Goal: Information Seeking & Learning: Learn about a topic

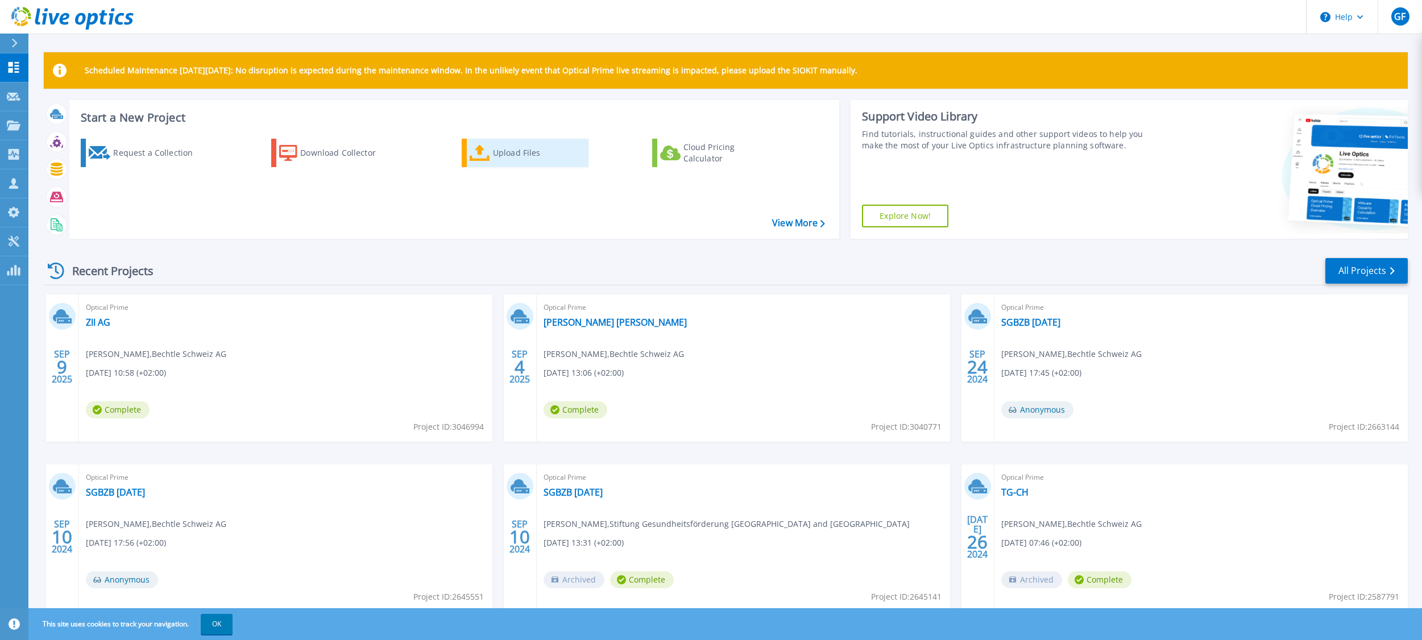
click at [508, 154] on div "Upload Files" at bounding box center [538, 153] width 91 height 23
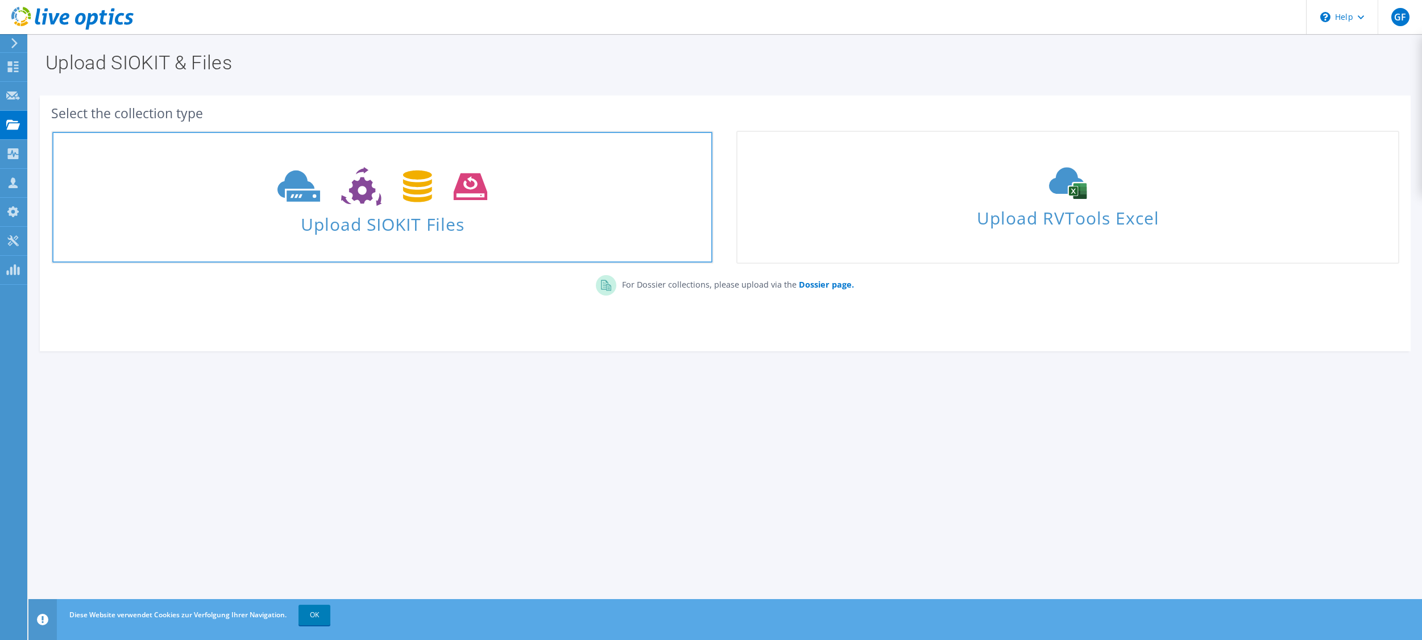
click at [356, 217] on span "Upload SIOKIT Files" at bounding box center [382, 221] width 660 height 24
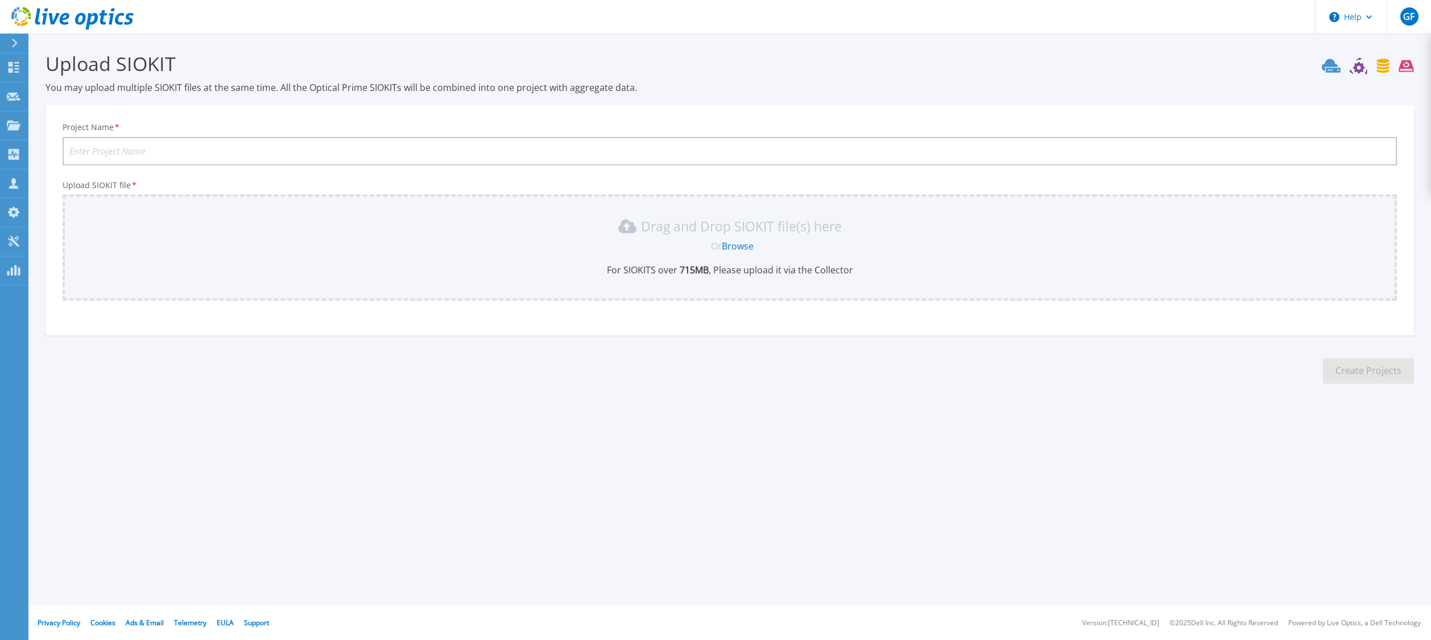
click at [735, 242] on link "Browse" at bounding box center [738, 246] width 32 height 13
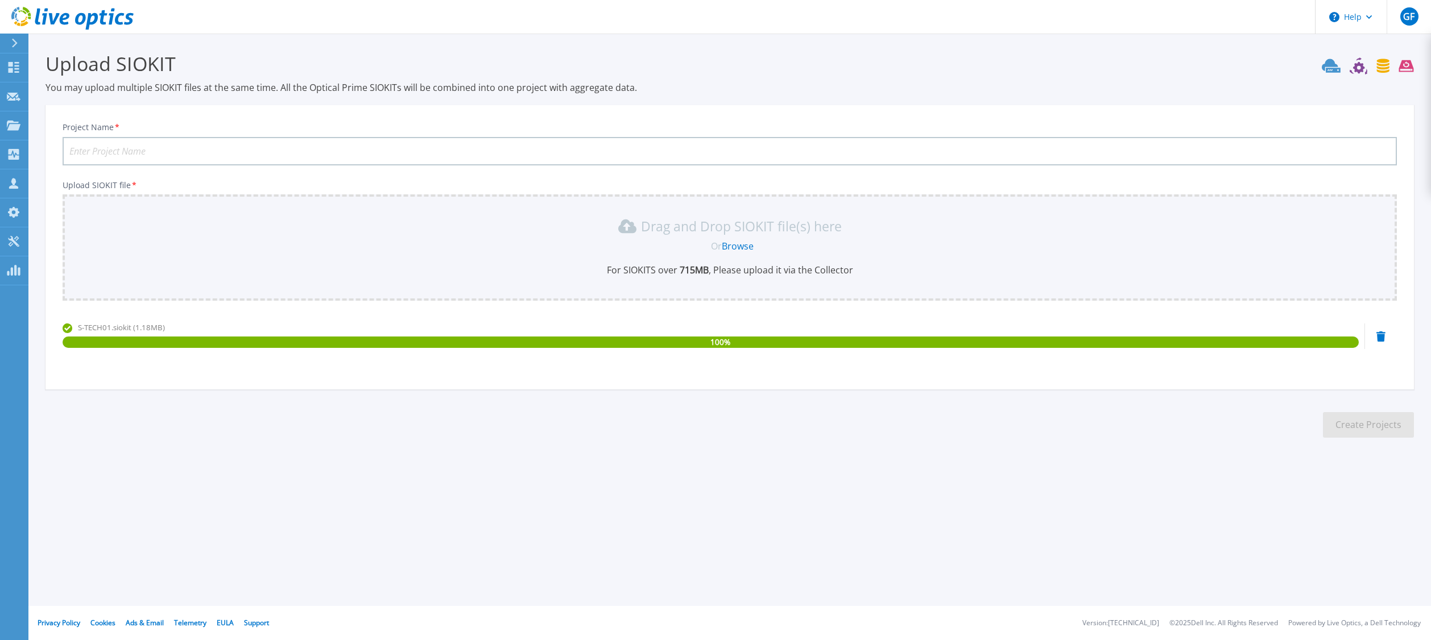
click at [264, 149] on input "Project Name *" at bounding box center [730, 151] width 1334 height 28
type input "Fischer Reinach 2.Messung"
click at [1367, 420] on button "Create Projects" at bounding box center [1368, 425] width 91 height 26
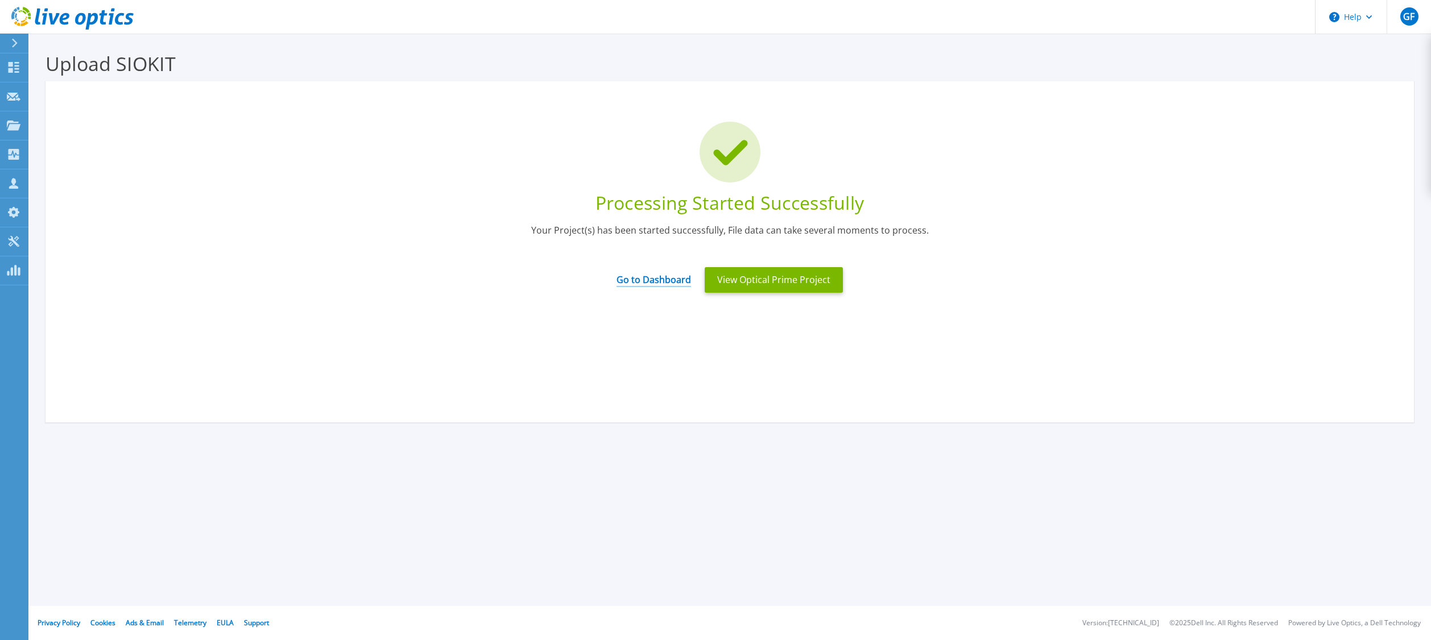
click at [637, 283] on link "Go to Dashboard" at bounding box center [653, 276] width 74 height 22
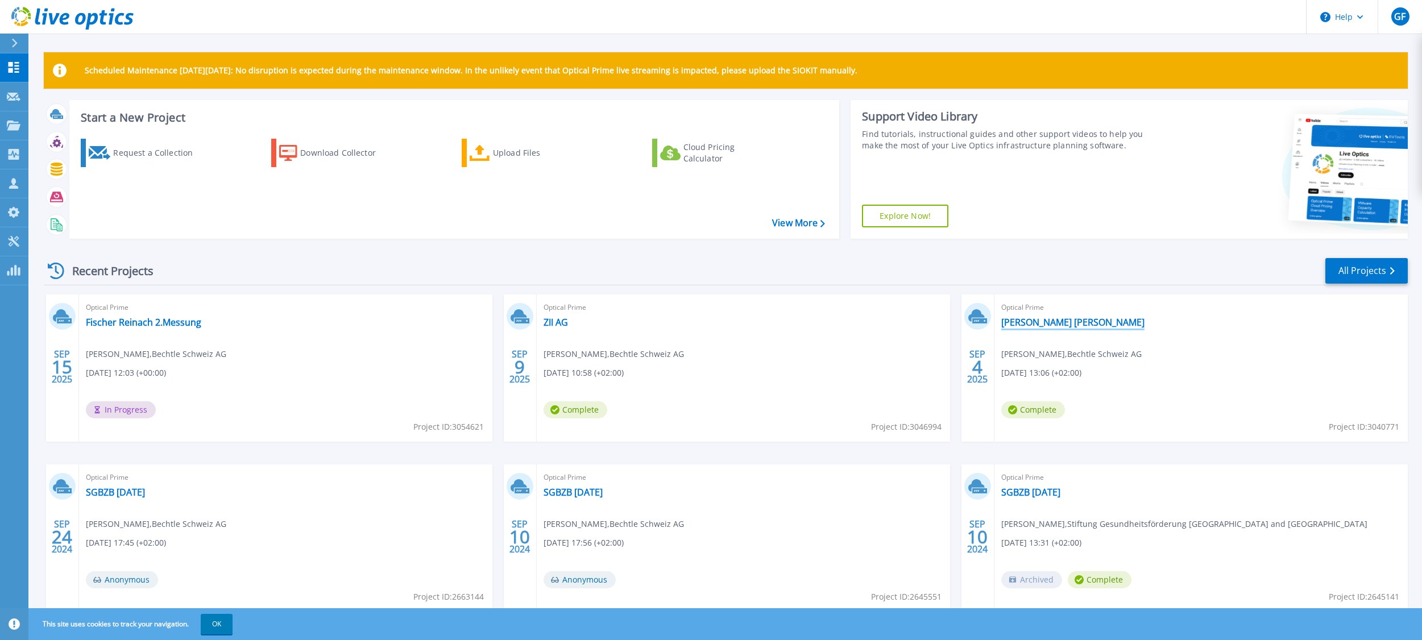
click at [1026, 321] on link "[PERSON_NAME] [PERSON_NAME]" at bounding box center [1072, 322] width 143 height 11
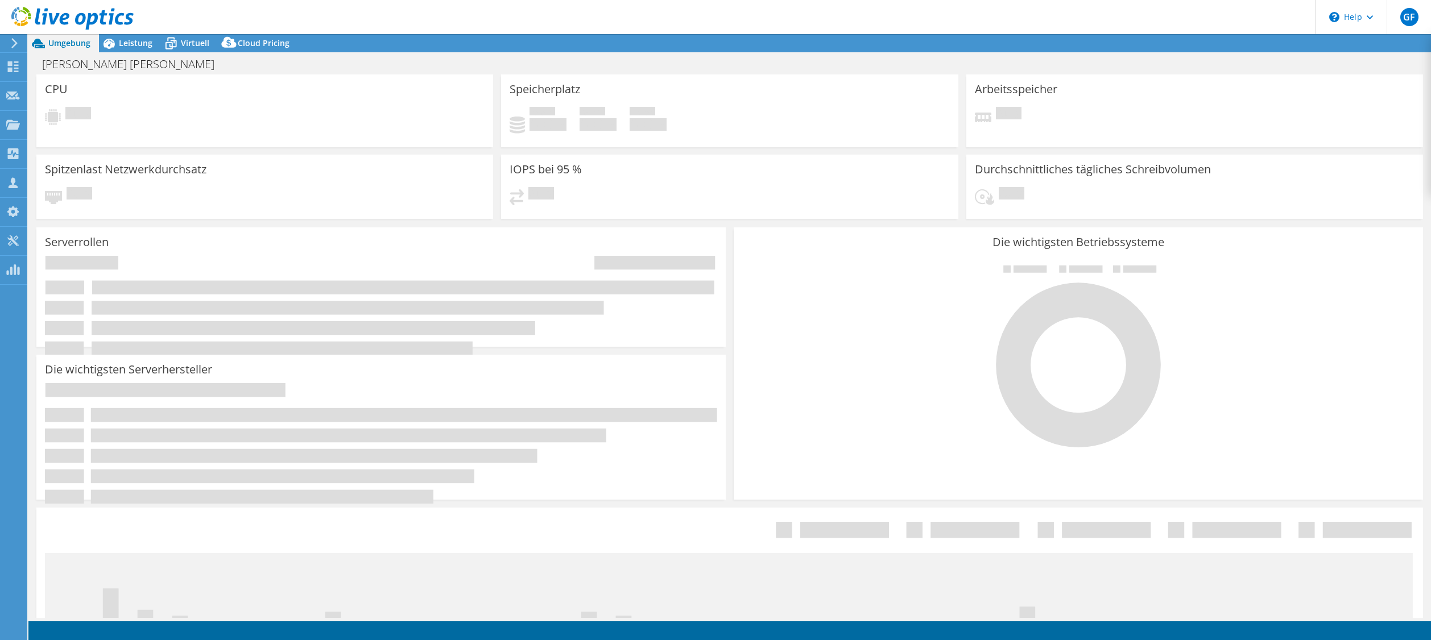
select select "USD"
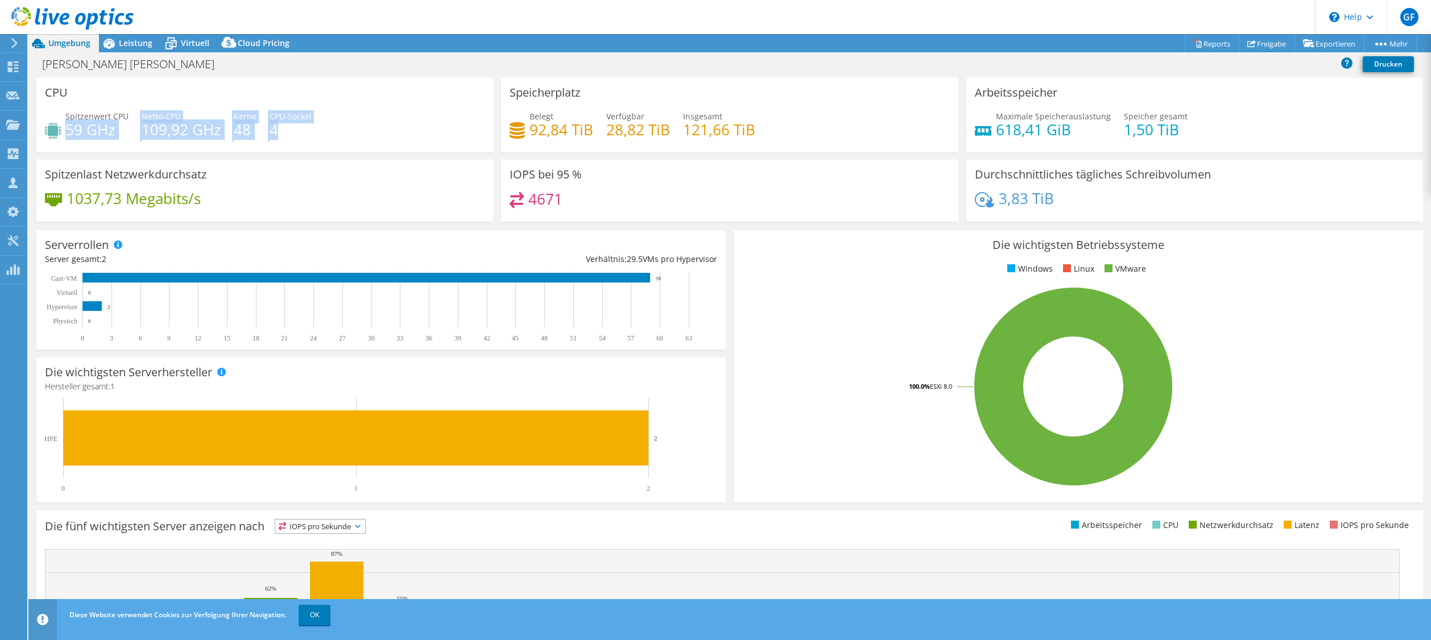
drag, startPoint x: 264, startPoint y: 129, endPoint x: 65, endPoint y: 129, distance: 198.5
click at [65, 129] on div "Spitzenwert CPU 59 GHz Netto-CPU 109,92 GHz Kerne 48 CPU-Sockel 4" at bounding box center [265, 128] width 440 height 37
click at [367, 124] on div "Spitzenwert CPU 59 GHz Netto-CPU 109,92 GHz Kerne 48 CPU-Sockel 4" at bounding box center [265, 128] width 440 height 37
click at [130, 44] on span "Leistung" at bounding box center [136, 43] width 34 height 11
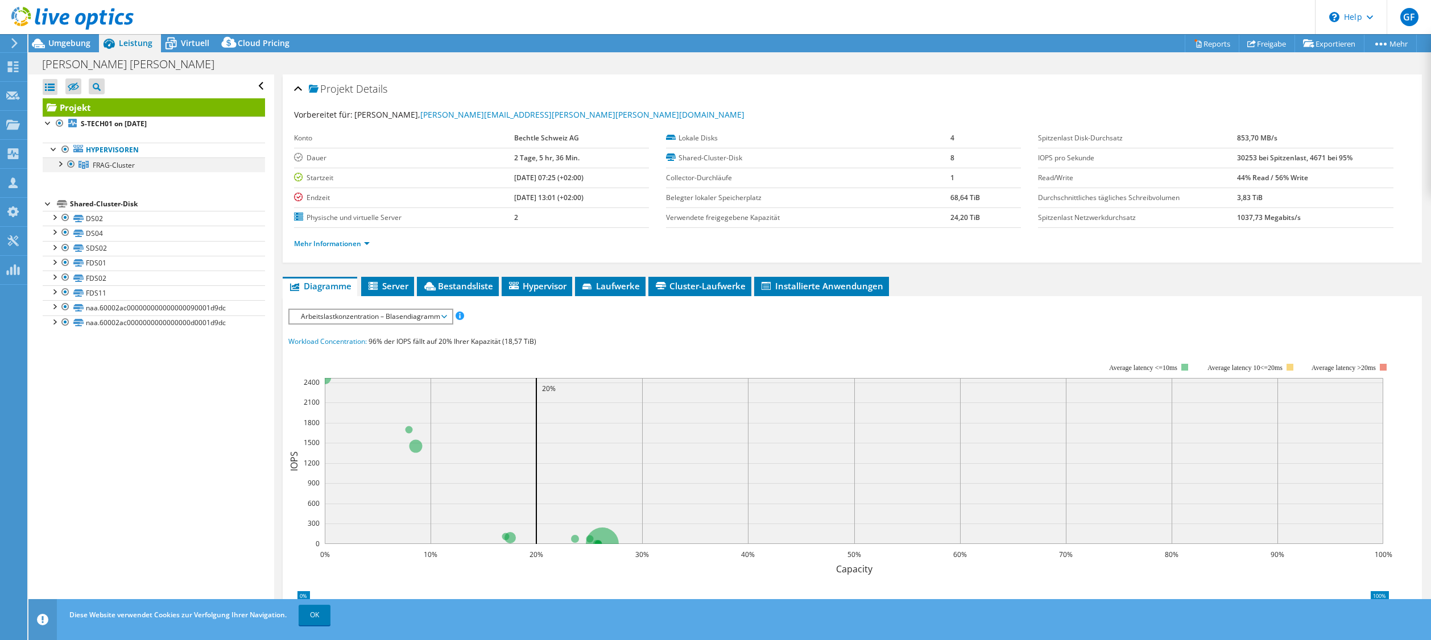
click at [56, 165] on div at bounding box center [59, 163] width 11 height 11
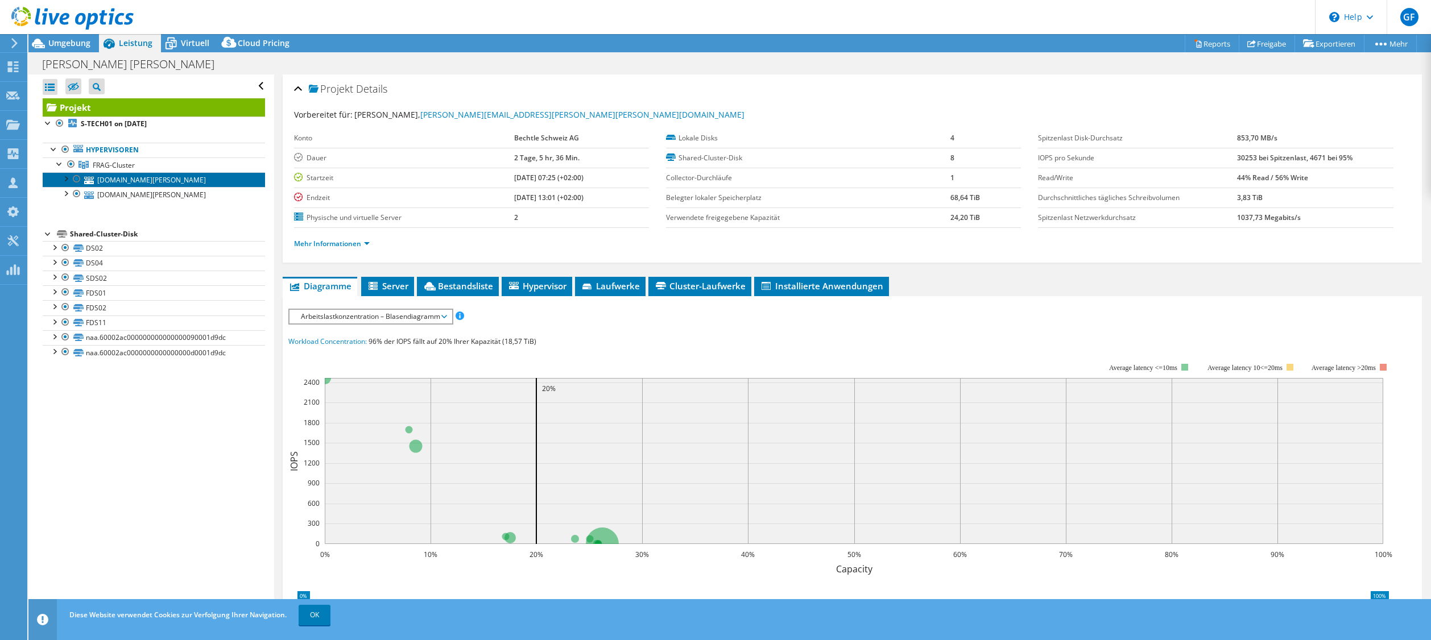
click at [148, 183] on link "[DOMAIN_NAME][PERSON_NAME]" at bounding box center [154, 179] width 222 height 15
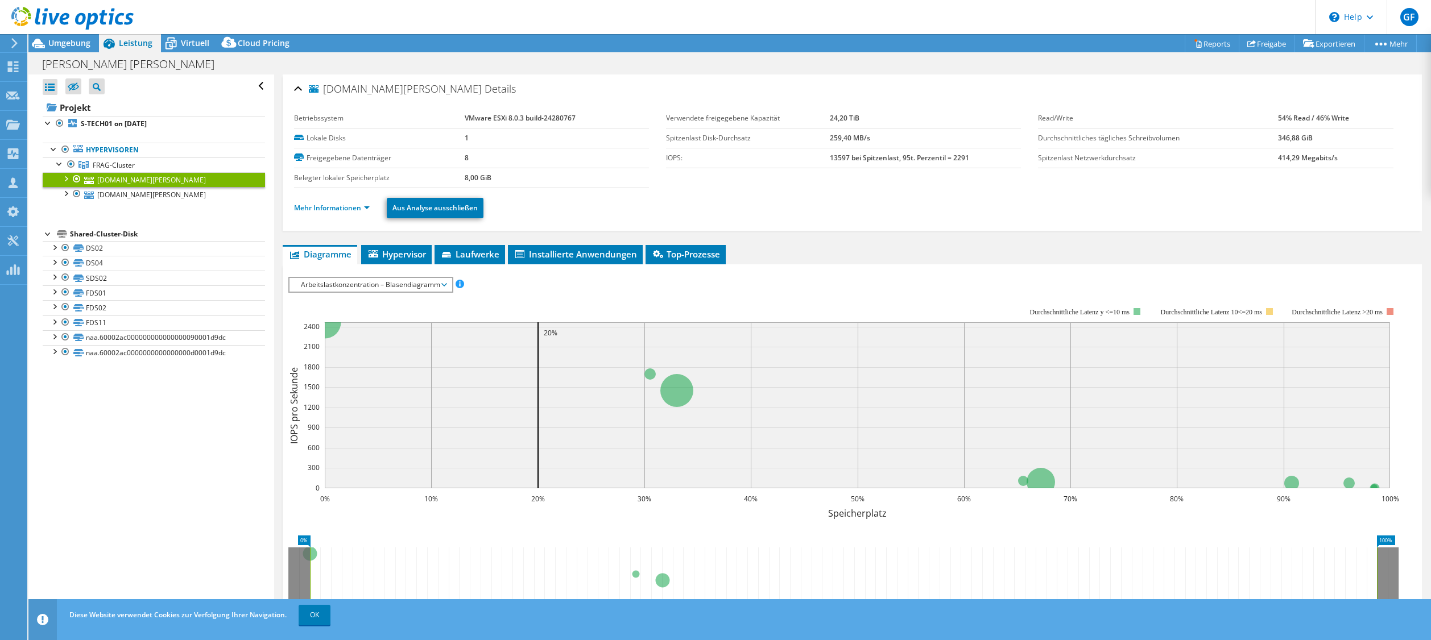
click at [437, 288] on span "Arbeitslastkonzentration – Blasendiagramm" at bounding box center [370, 285] width 151 height 14
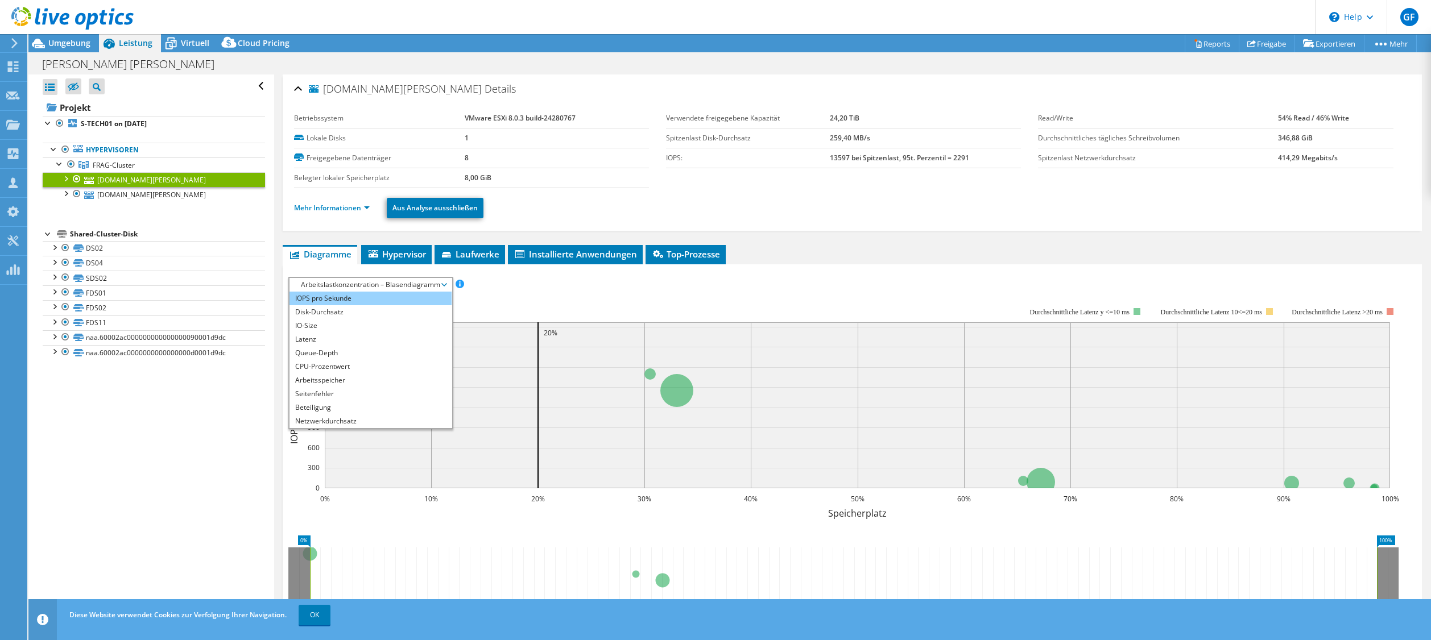
click at [345, 299] on li "IOPS pro Sekunde" at bounding box center [370, 299] width 162 height 14
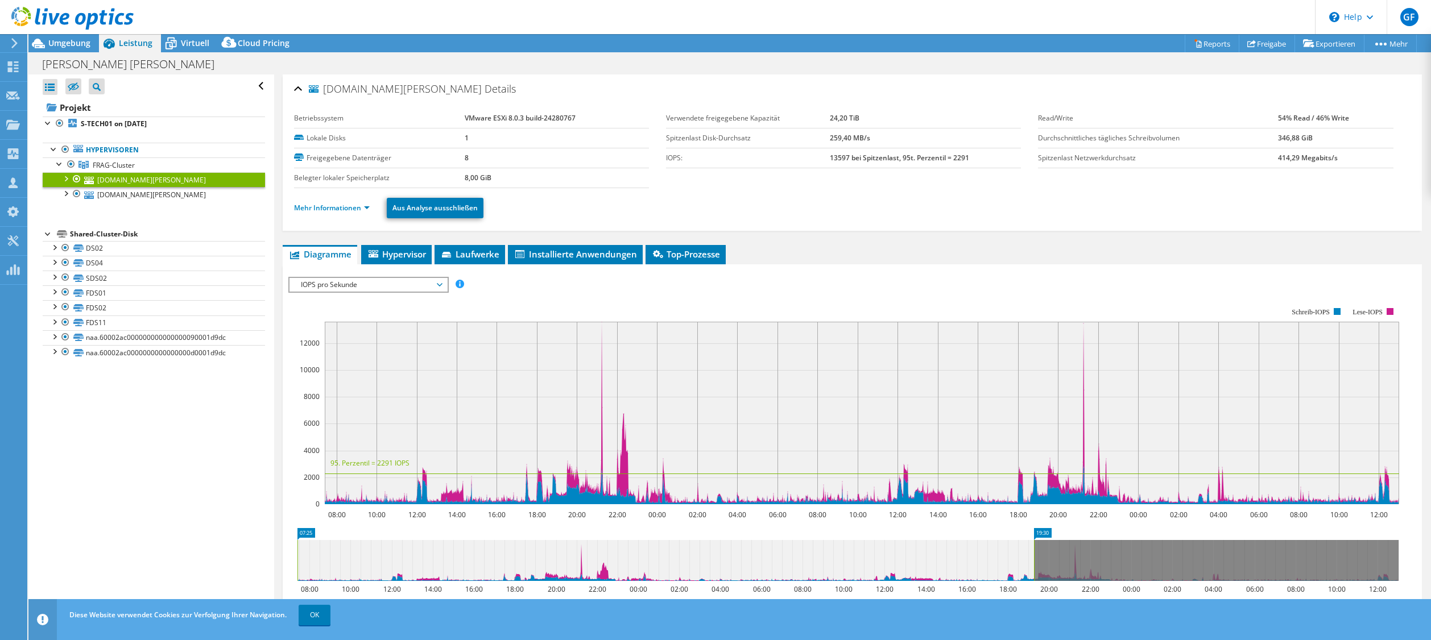
drag, startPoint x: 1387, startPoint y: 533, endPoint x: 1021, endPoint y: 544, distance: 365.8
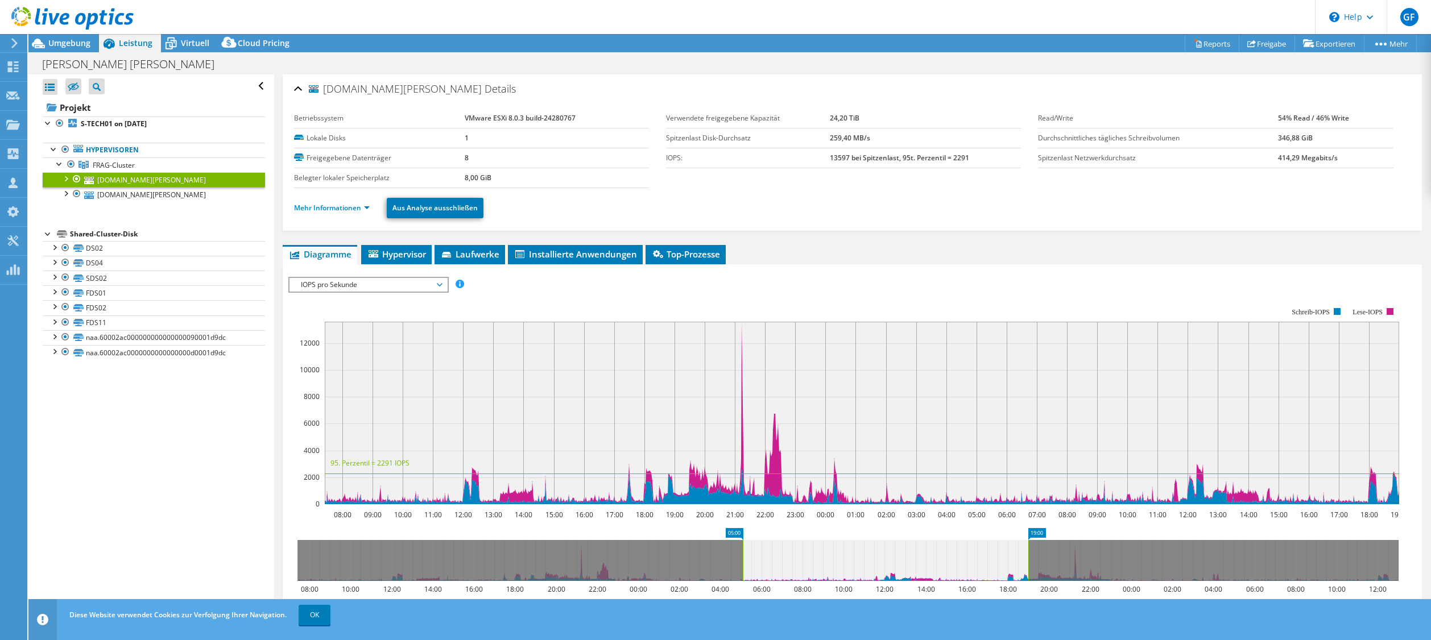
drag, startPoint x: 305, startPoint y: 536, endPoint x: 751, endPoint y: 556, distance: 445.7
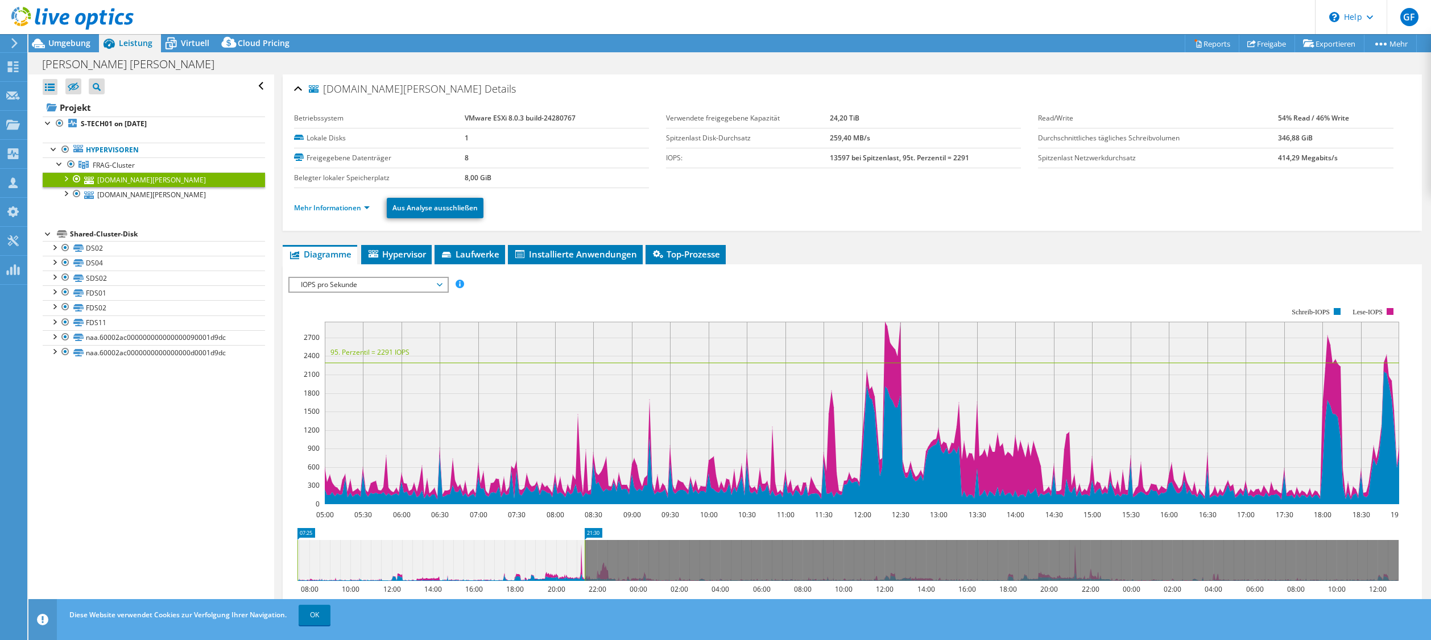
drag, startPoint x: 906, startPoint y: 557, endPoint x: 307, endPoint y: 587, distance: 600.2
click at [307, 587] on icon "07:25 21:30 08:00 10:00 12:00 14:00 16:00 18:00 20:00 22:00 00:00 02:00 04:00 0…" at bounding box center [847, 573] width 1119 height 91
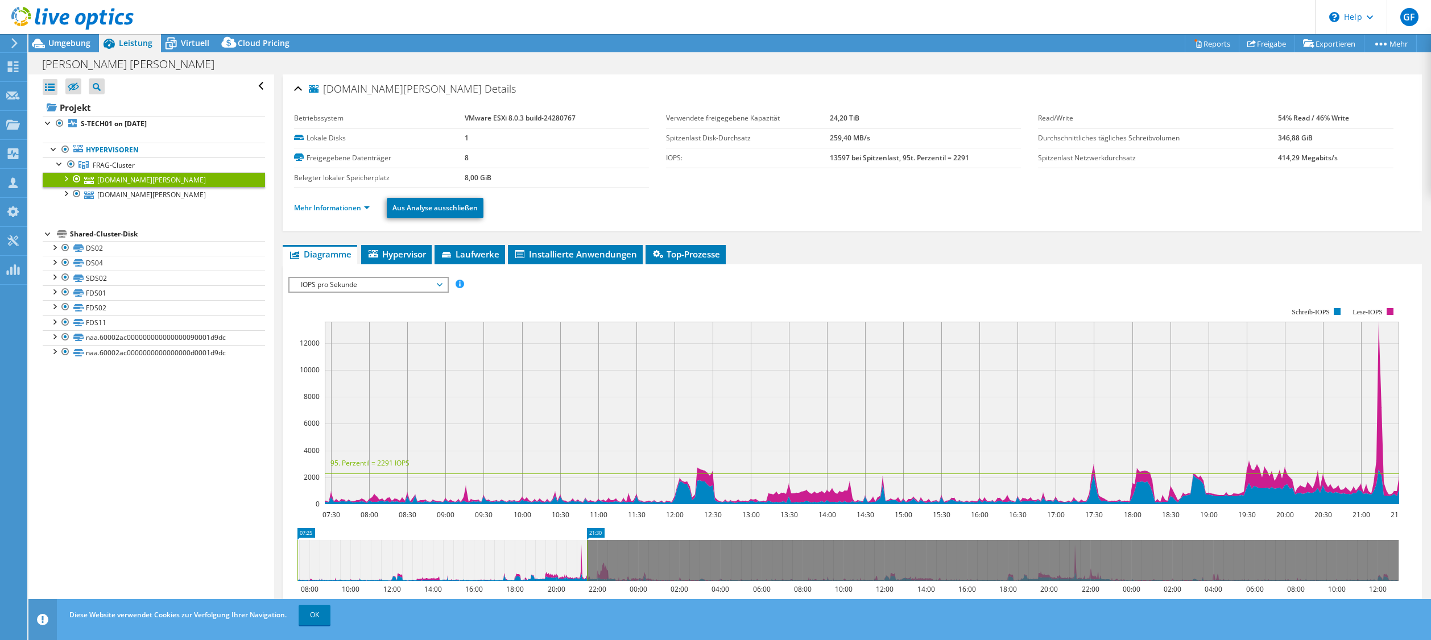
drag, startPoint x: 581, startPoint y: 554, endPoint x: 540, endPoint y: 557, distance: 41.0
click at [540, 557] on icon at bounding box center [441, 560] width 289 height 41
drag, startPoint x: 591, startPoint y: 531, endPoint x: 531, endPoint y: 540, distance: 61.0
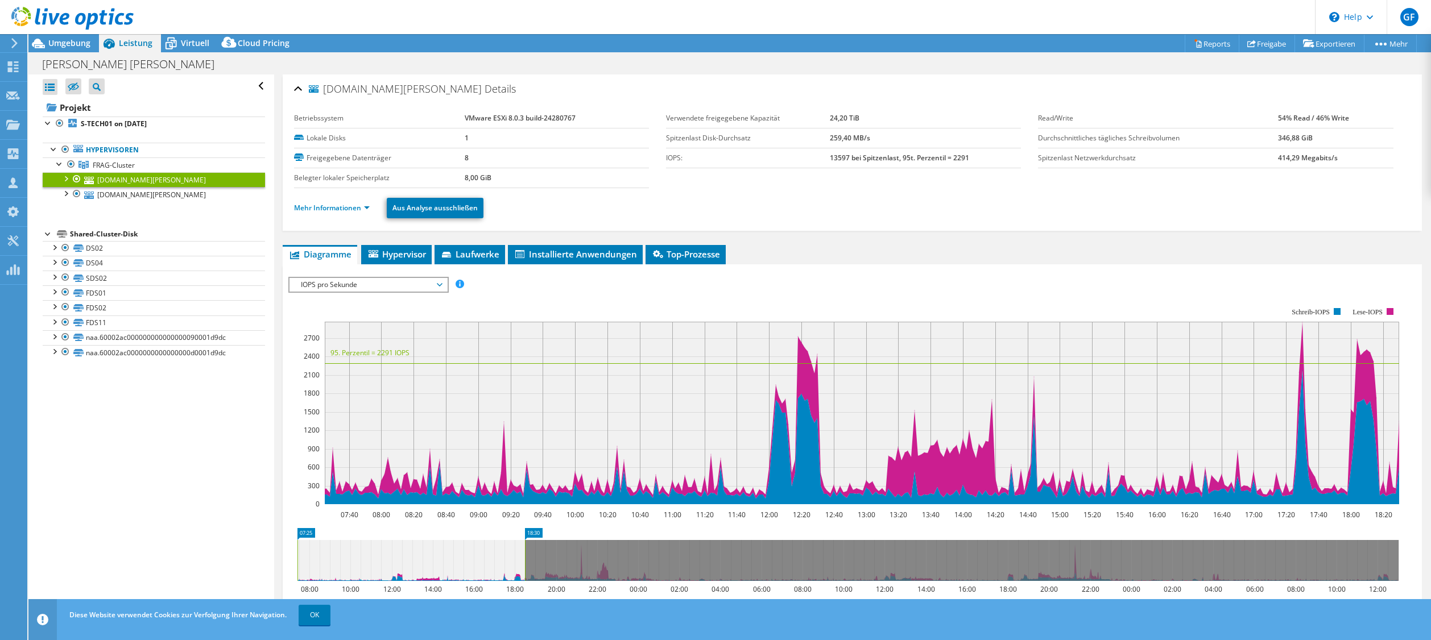
click at [374, 288] on span "IOPS pro Sekunde" at bounding box center [368, 285] width 146 height 14
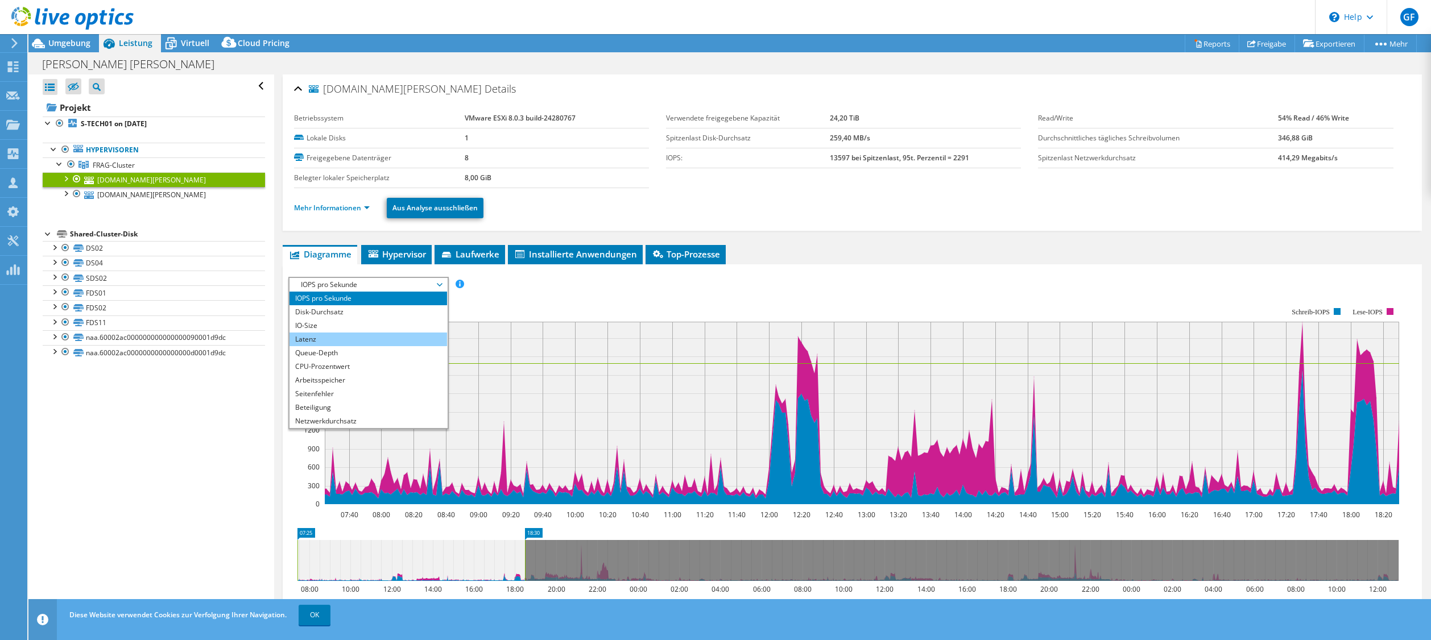
click at [315, 340] on li "Latenz" at bounding box center [368, 340] width 158 height 14
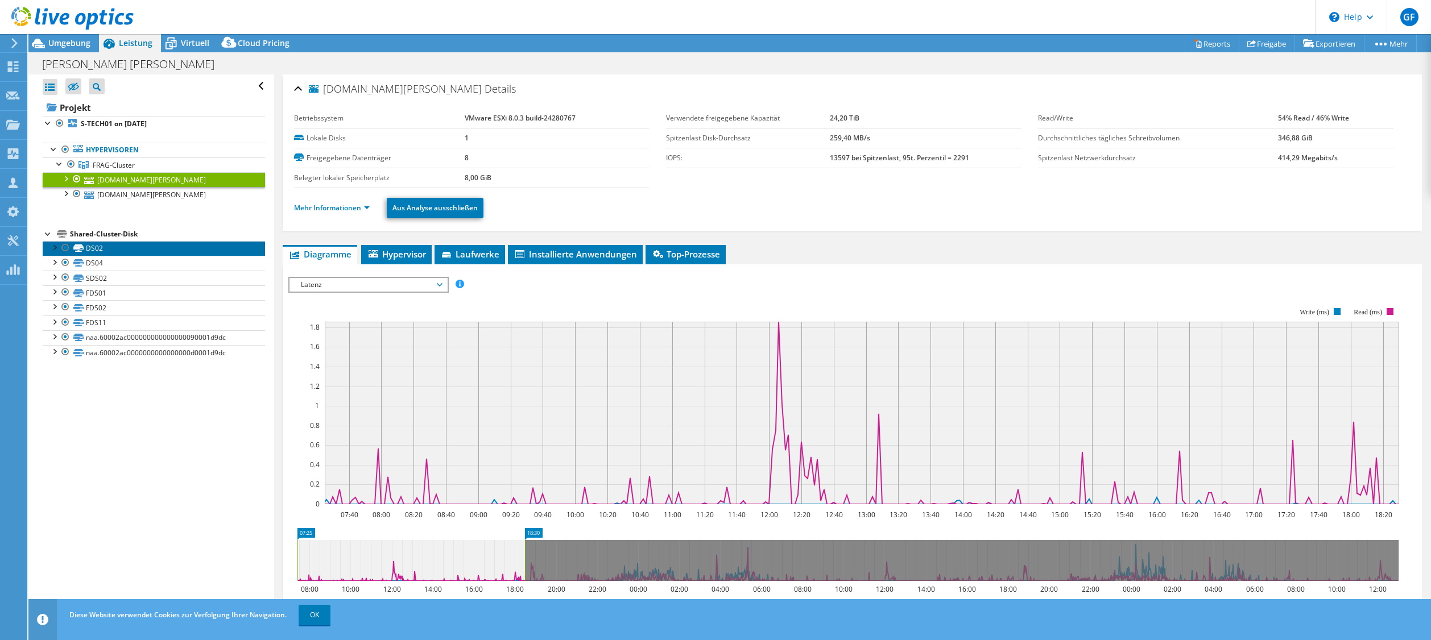
click at [96, 249] on link "DS02" at bounding box center [154, 248] width 222 height 15
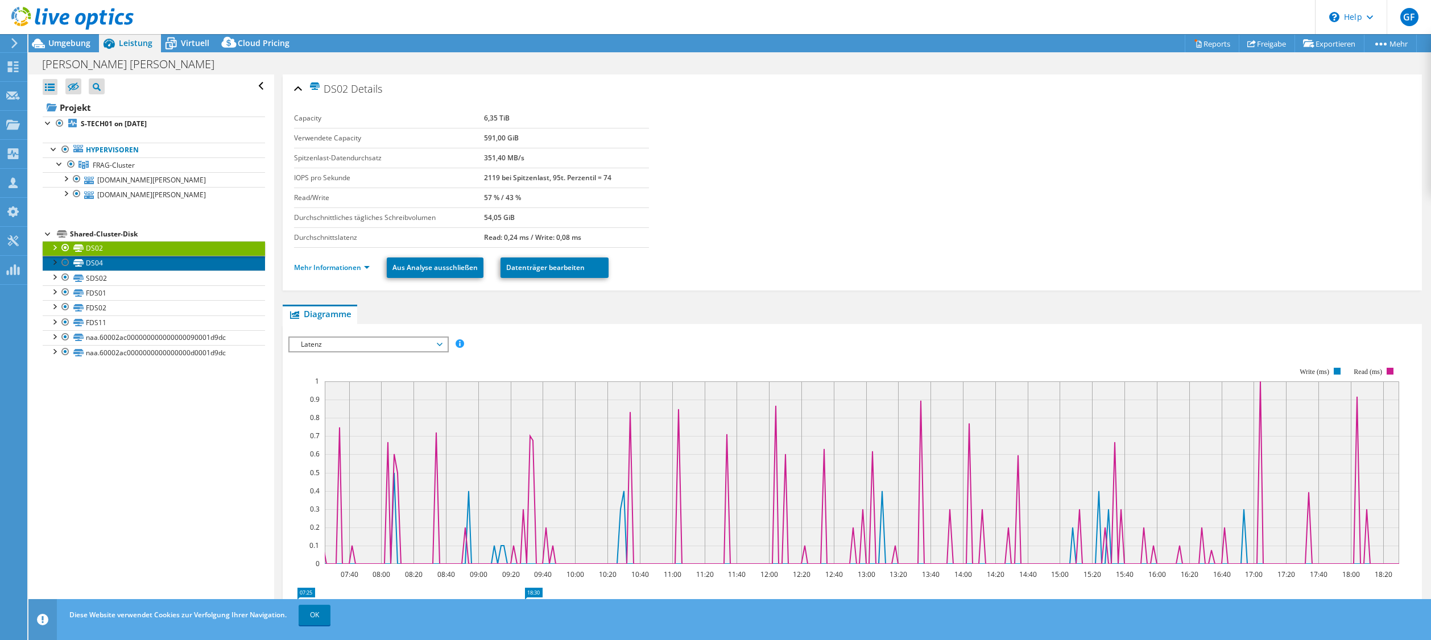
click at [110, 262] on link "DS04" at bounding box center [154, 263] width 222 height 15
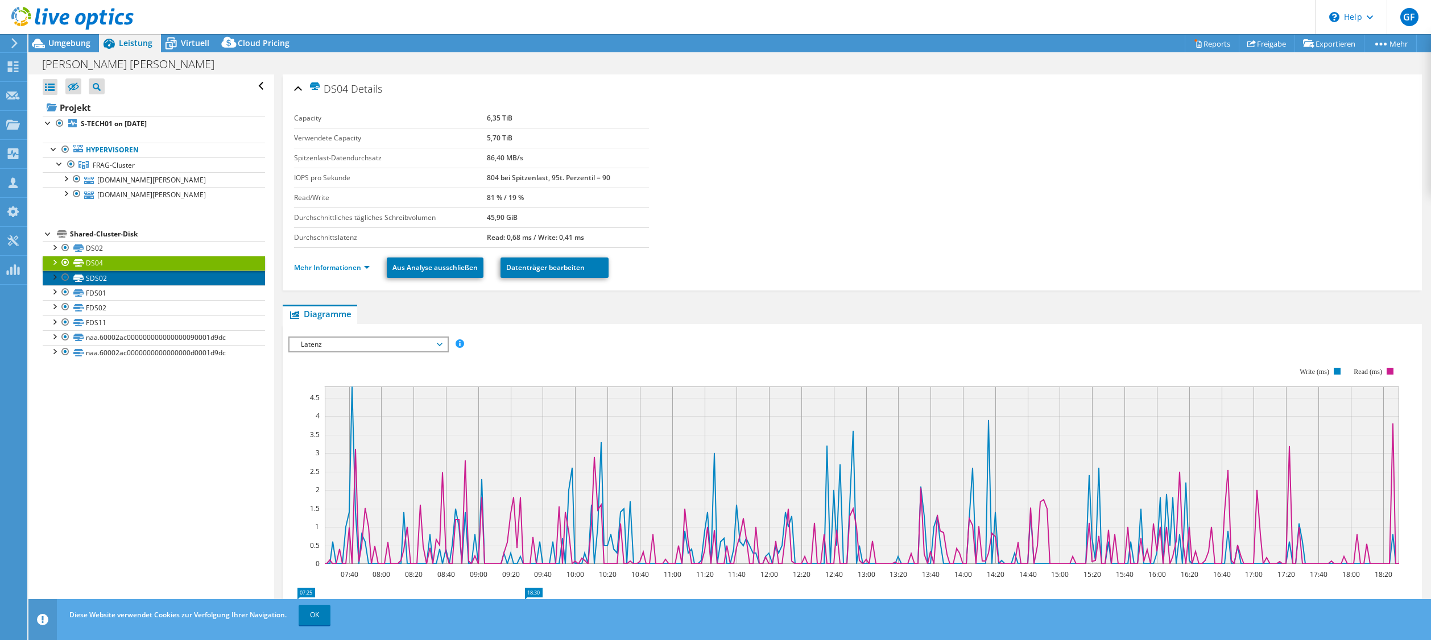
click at [101, 280] on link "SDS02" at bounding box center [154, 278] width 222 height 15
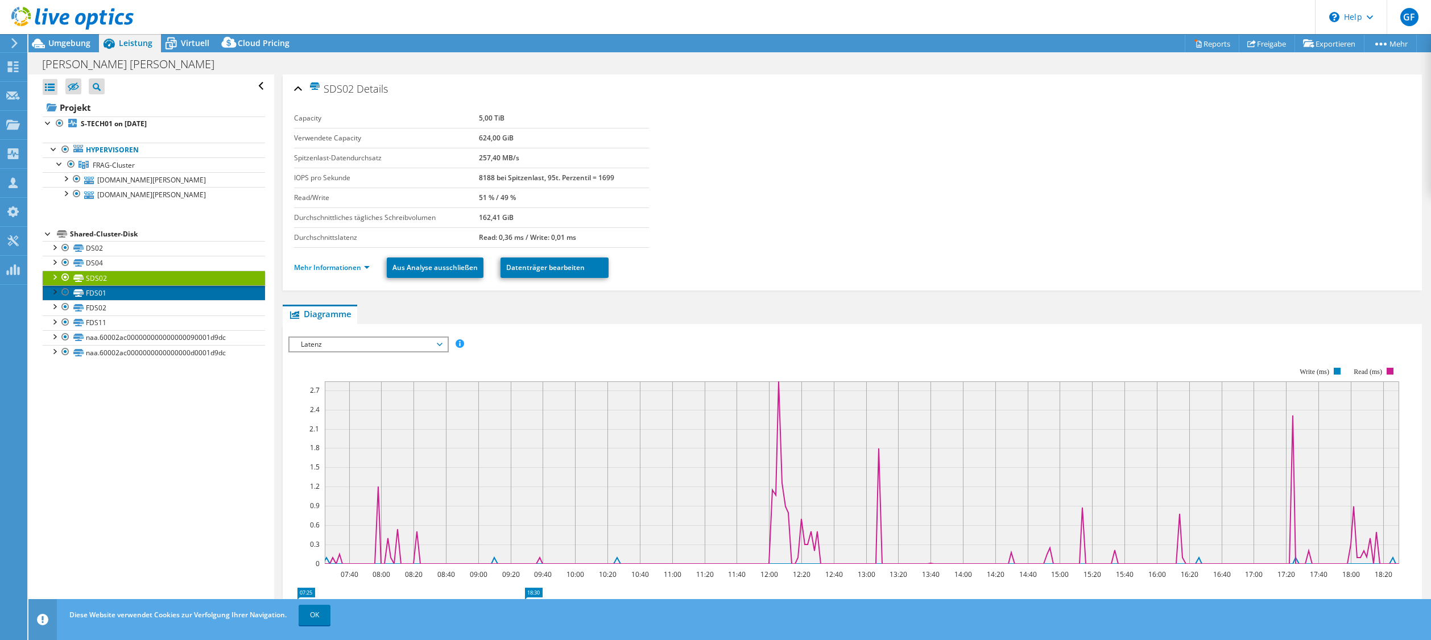
click at [92, 295] on link "FDS01" at bounding box center [154, 292] width 222 height 15
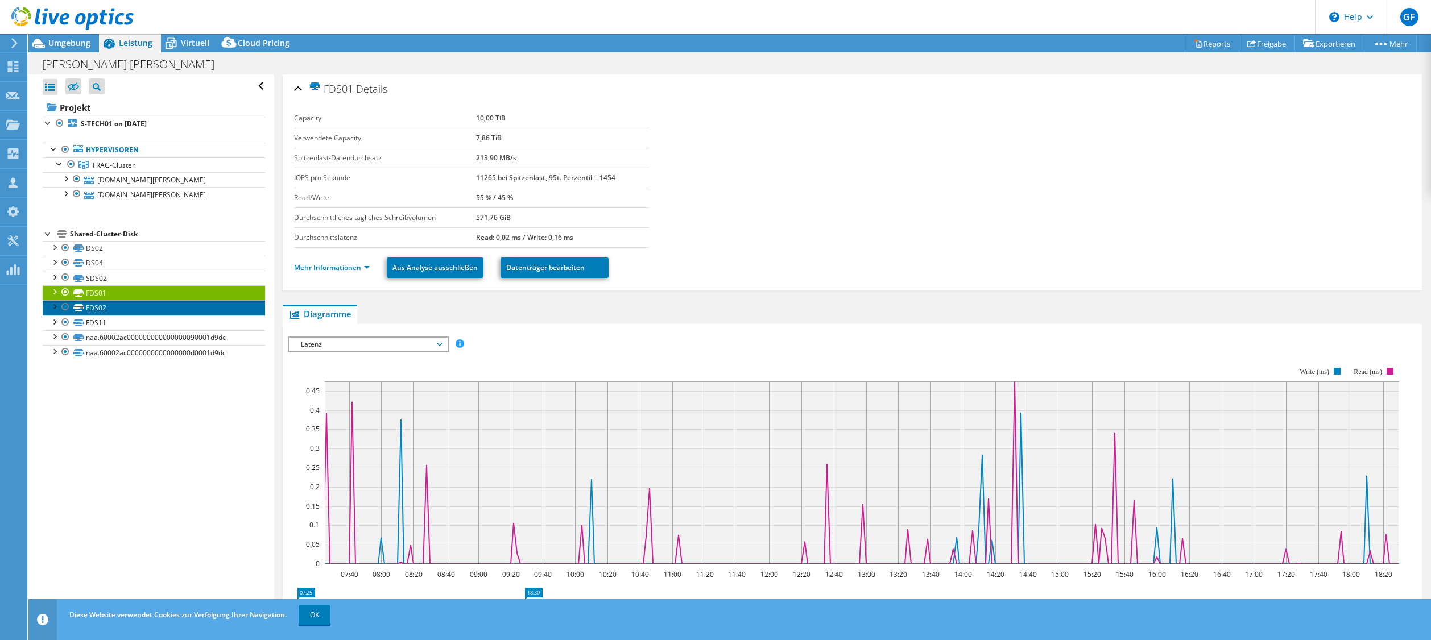
click at [101, 308] on link "FDS02" at bounding box center [154, 307] width 222 height 15
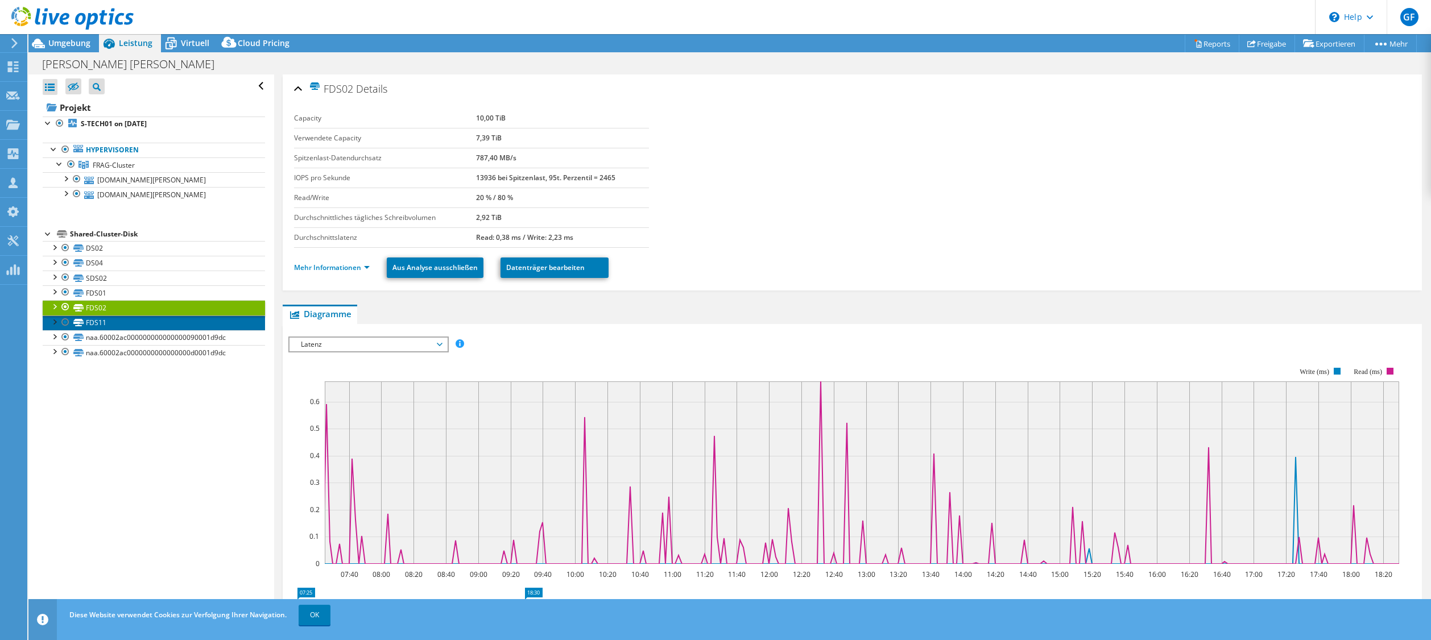
click at [97, 325] on link "FDS11" at bounding box center [154, 323] width 222 height 15
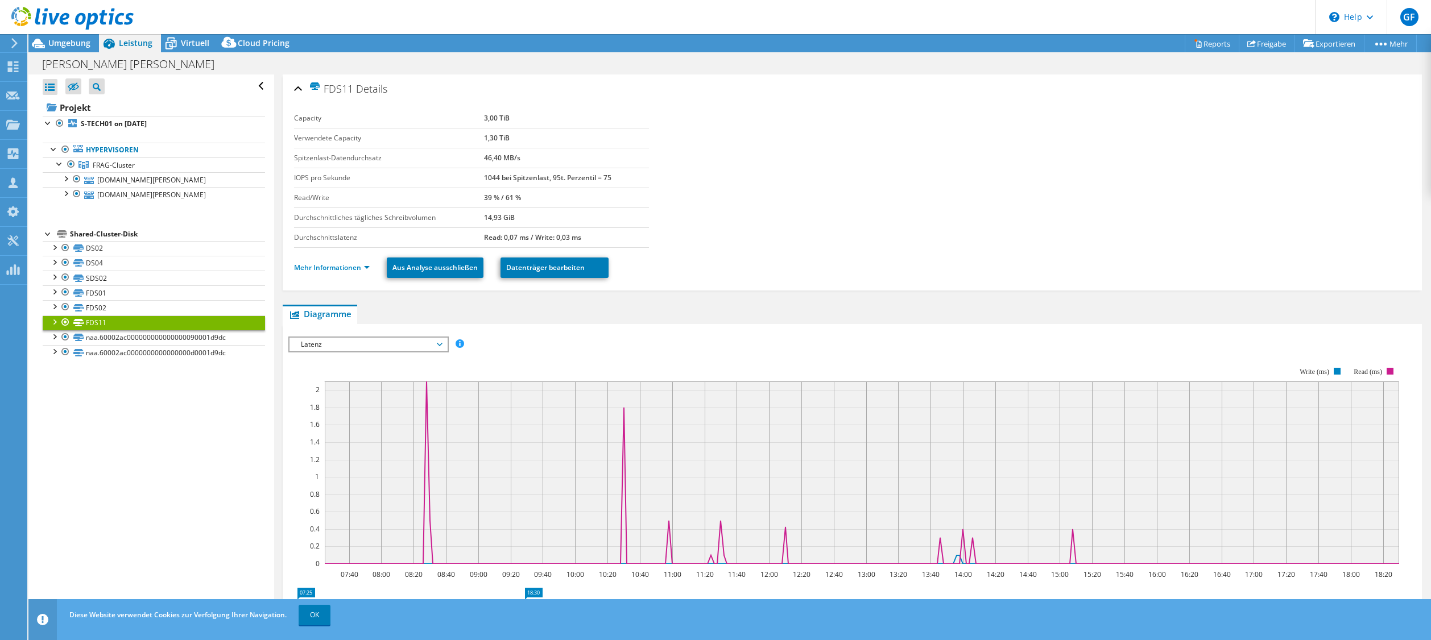
click at [401, 346] on span "Latenz" at bounding box center [368, 345] width 146 height 14
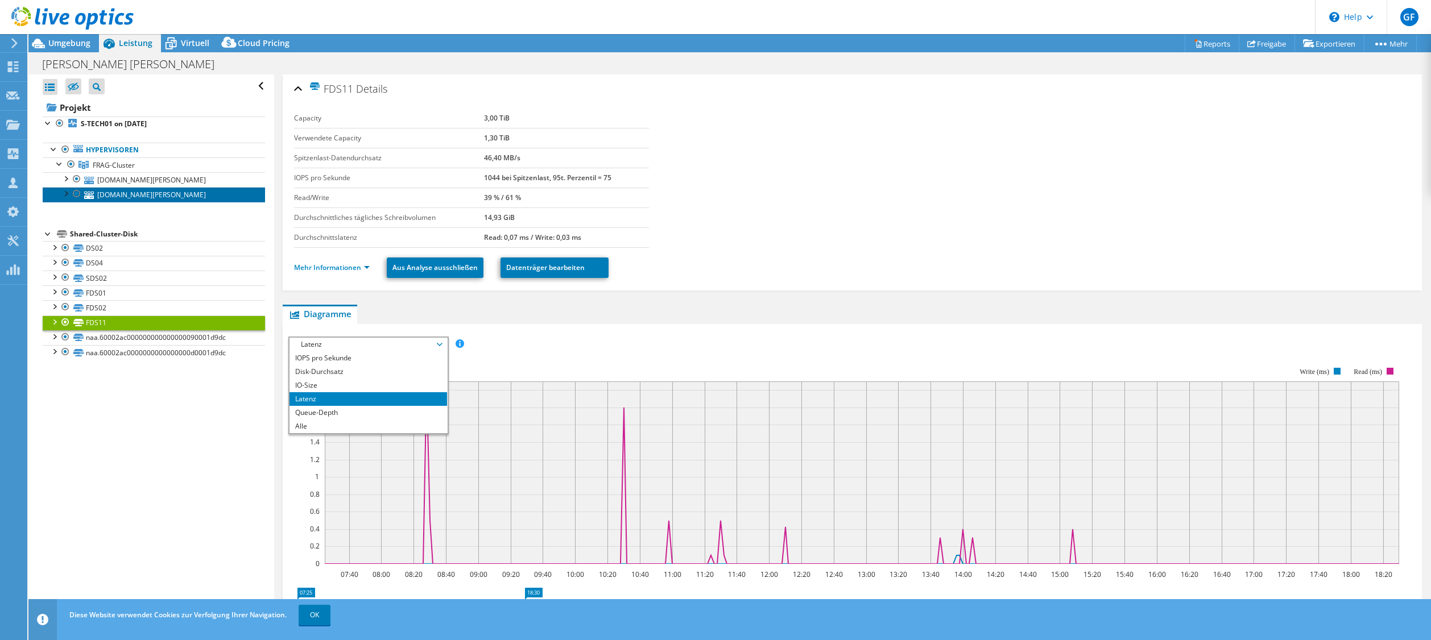
click at [113, 187] on link "[DOMAIN_NAME][PERSON_NAME]" at bounding box center [154, 194] width 222 height 15
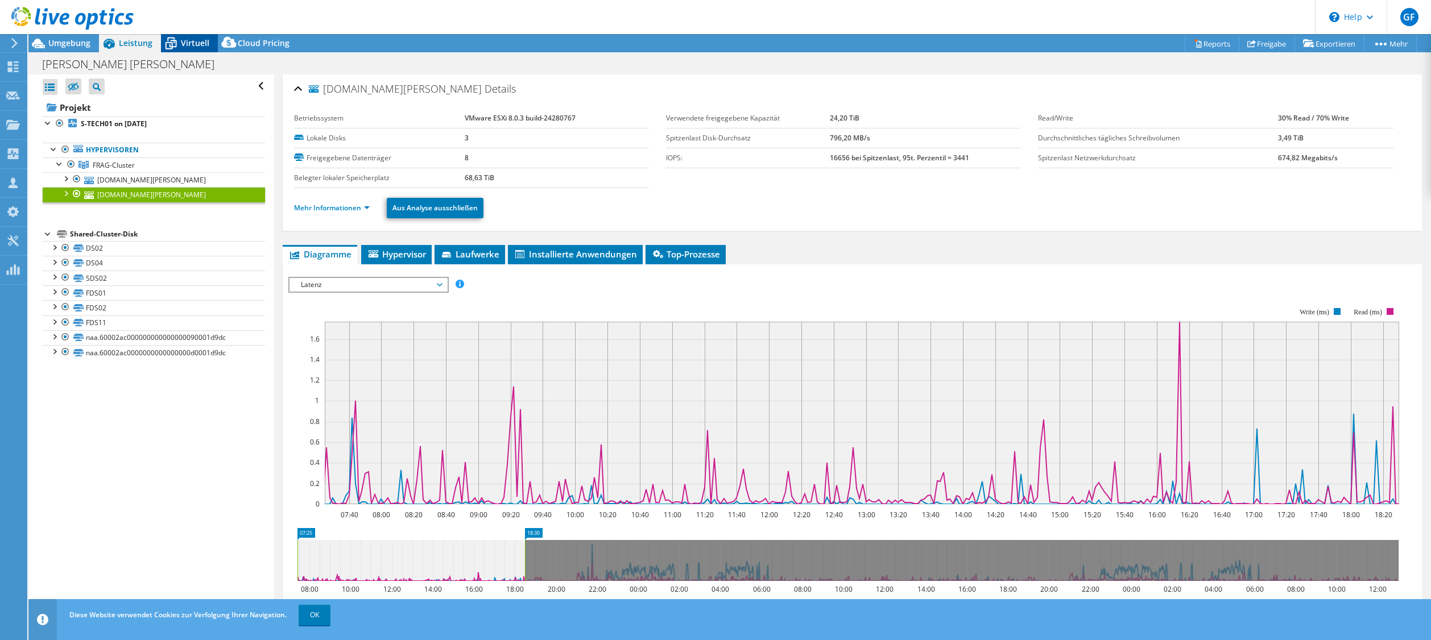
click at [187, 42] on span "Virtuell" at bounding box center [195, 43] width 28 height 11
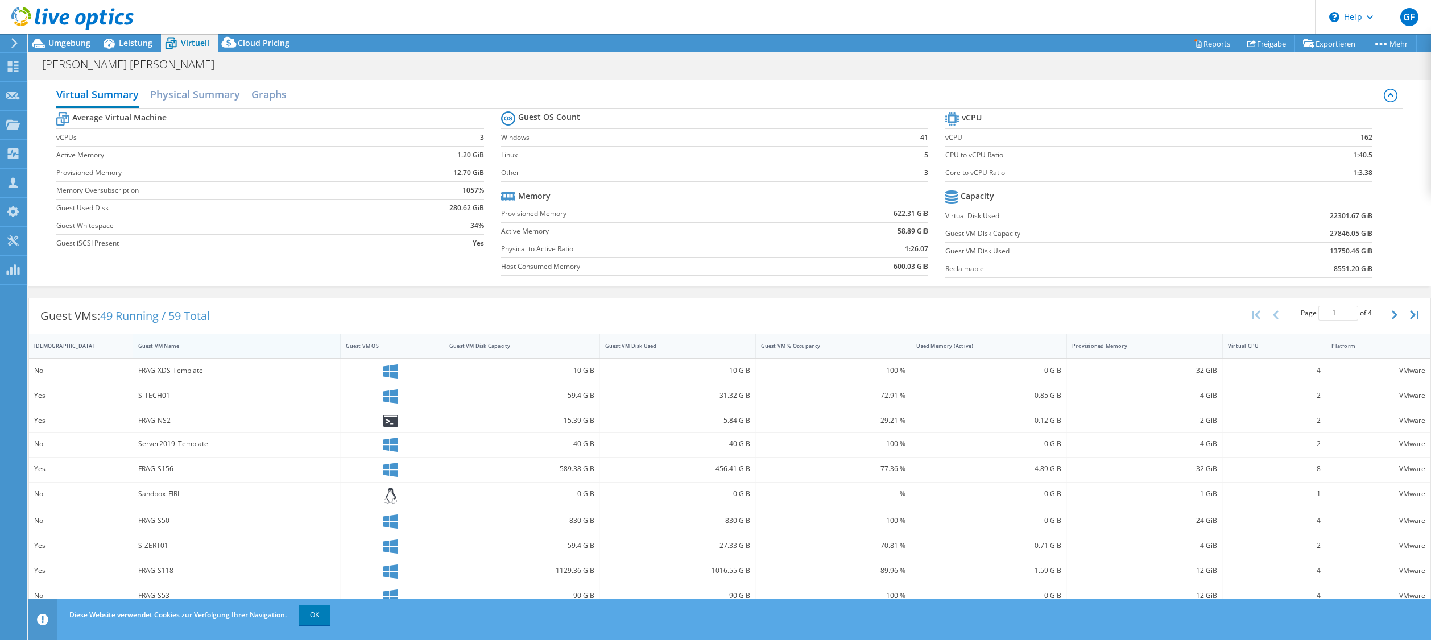
click at [164, 353] on div "Guest VM Name" at bounding box center [229, 346] width 193 height 18
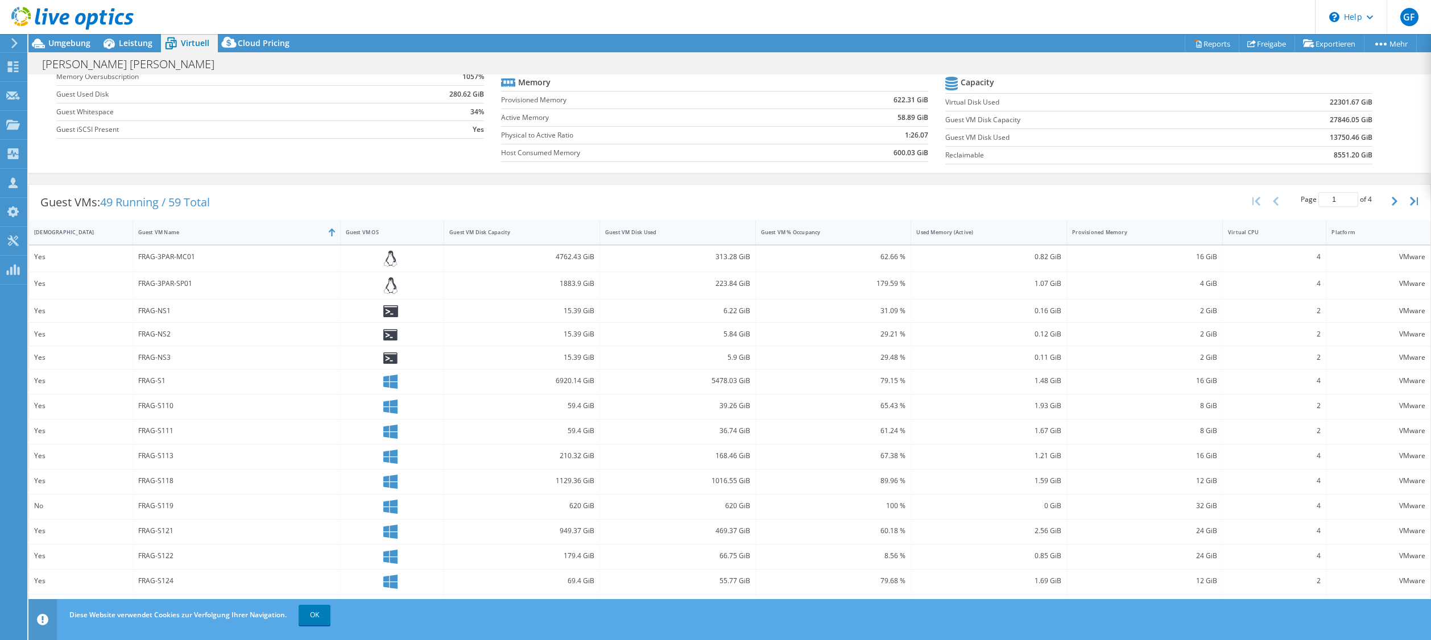
scroll to position [121, 0]
click at [317, 618] on link "OK" at bounding box center [315, 615] width 32 height 20
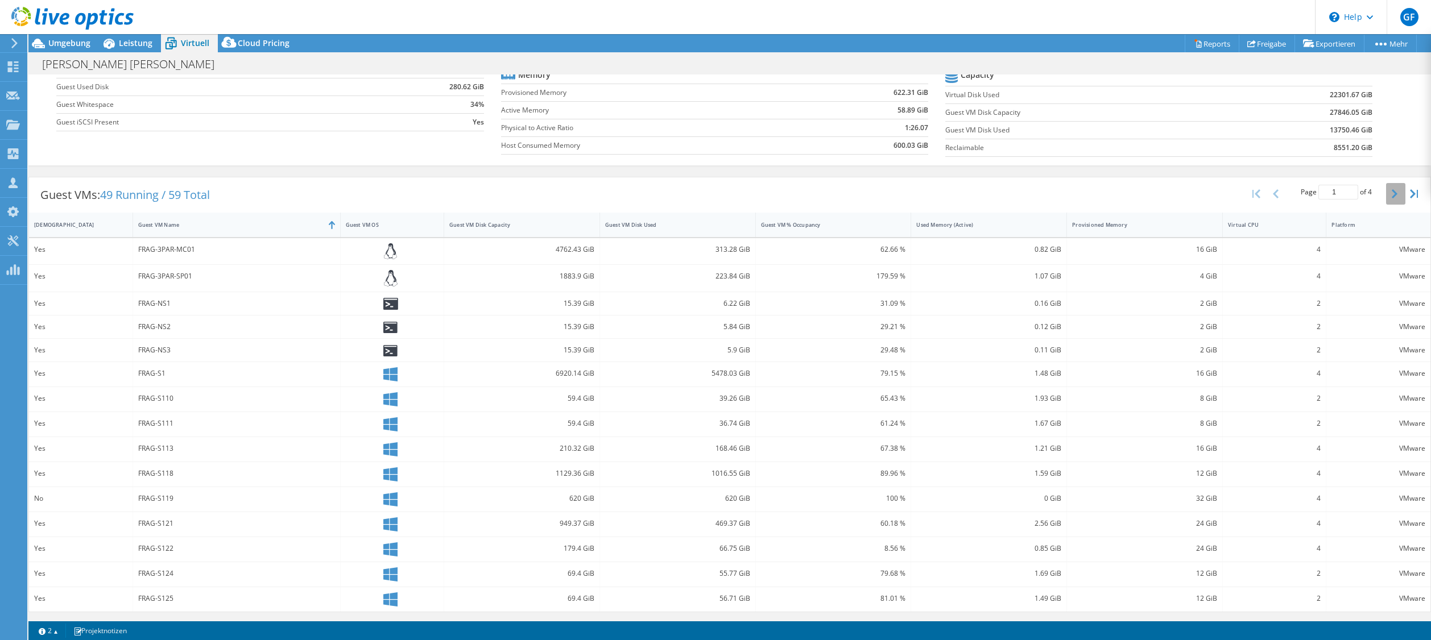
click at [1392, 197] on icon "button" at bounding box center [1395, 193] width 6 height 9
type input "2"
click at [146, 434] on div "FRAG-S156" at bounding box center [237, 425] width 208 height 24
click at [157, 426] on div "FRAG-S156" at bounding box center [236, 424] width 197 height 13
click at [387, 425] on icon at bounding box center [390, 425] width 14 height 14
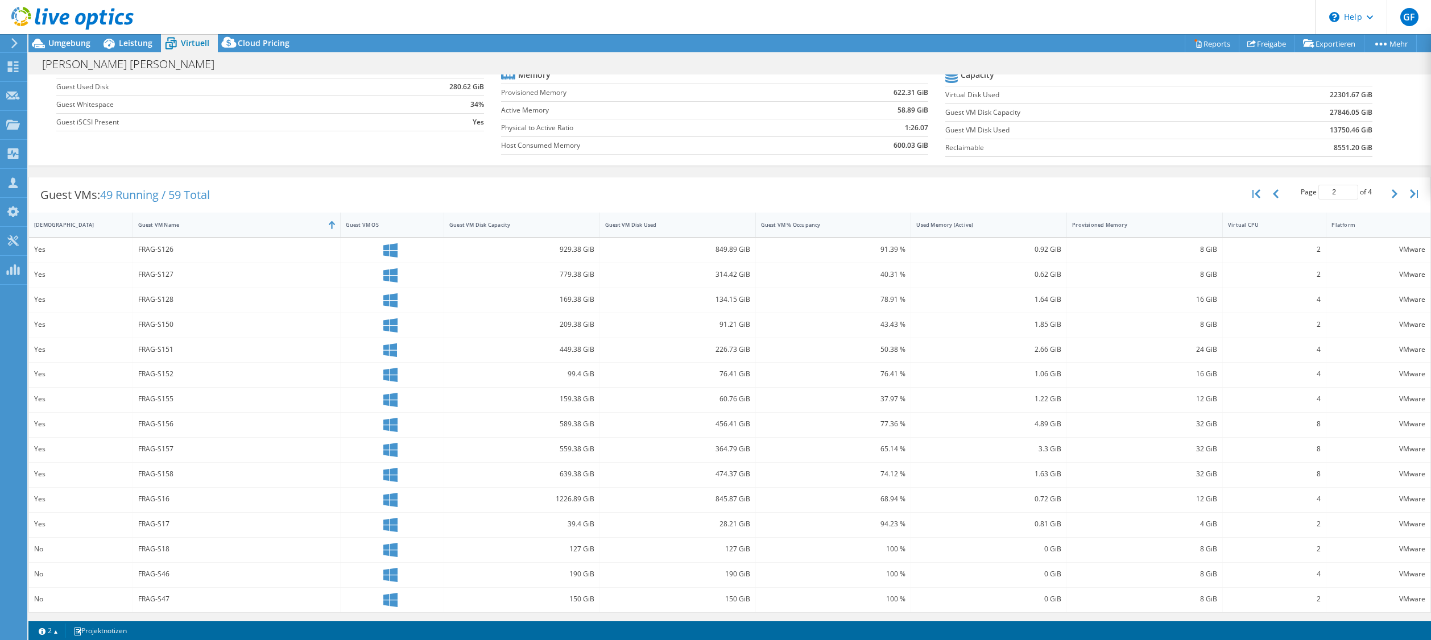
click at [1099, 102] on td "Virtual Disk Used" at bounding box center [1085, 95] width 280 height 18
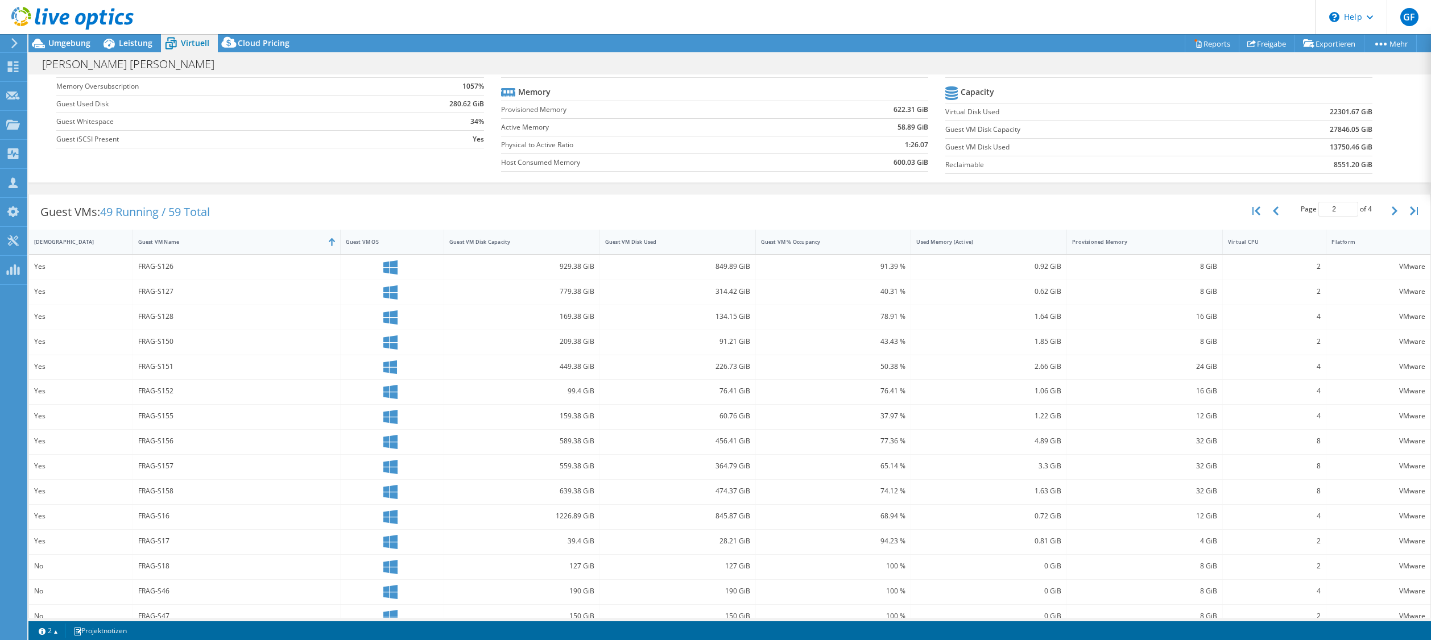
scroll to position [122, 0]
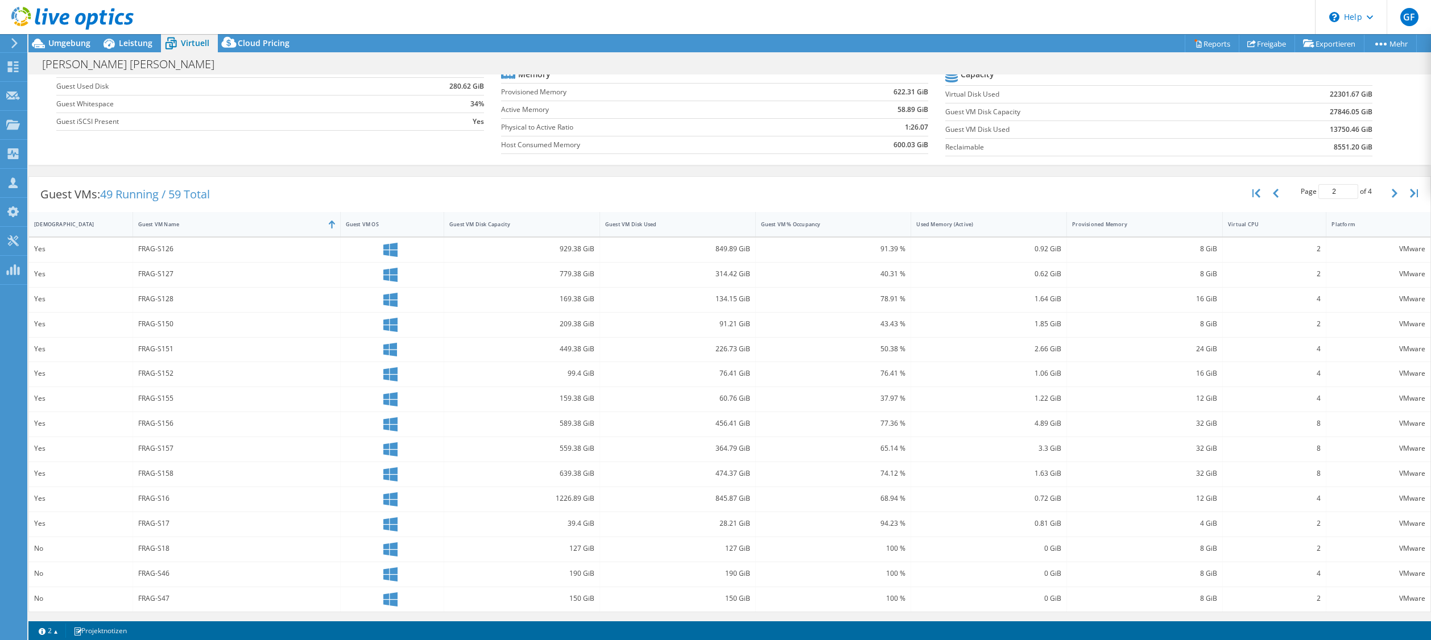
click at [172, 425] on div "FRAG-S156" at bounding box center [236, 423] width 197 height 13
click at [125, 36] on div at bounding box center [67, 19] width 134 height 38
click at [125, 45] on span "Leistung" at bounding box center [136, 43] width 34 height 11
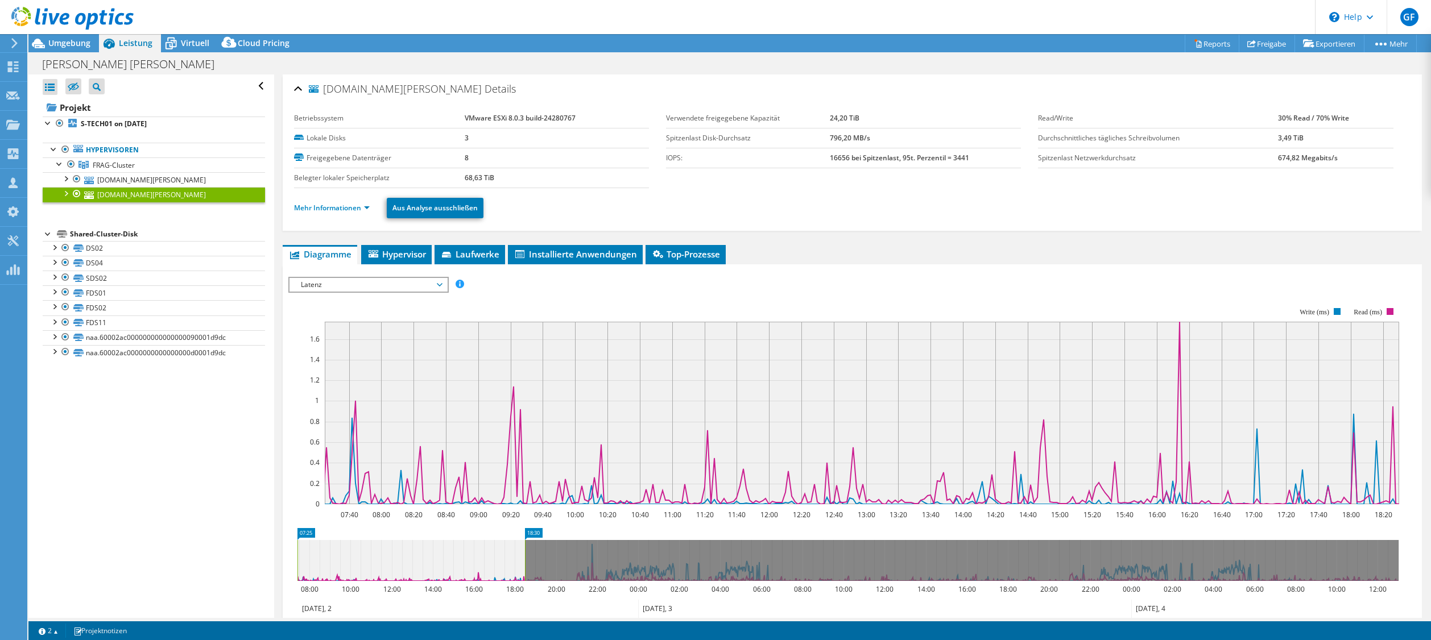
click at [63, 194] on div at bounding box center [65, 192] width 11 height 11
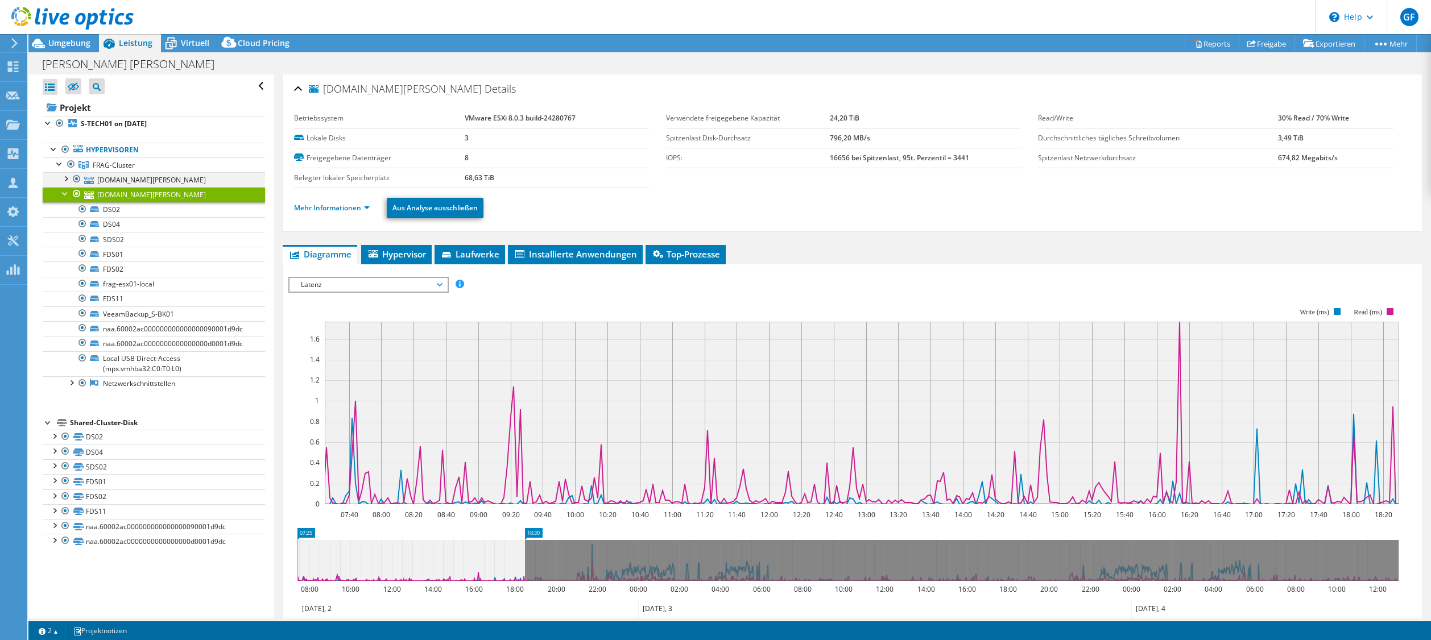
click at [67, 180] on div at bounding box center [65, 177] width 11 height 11
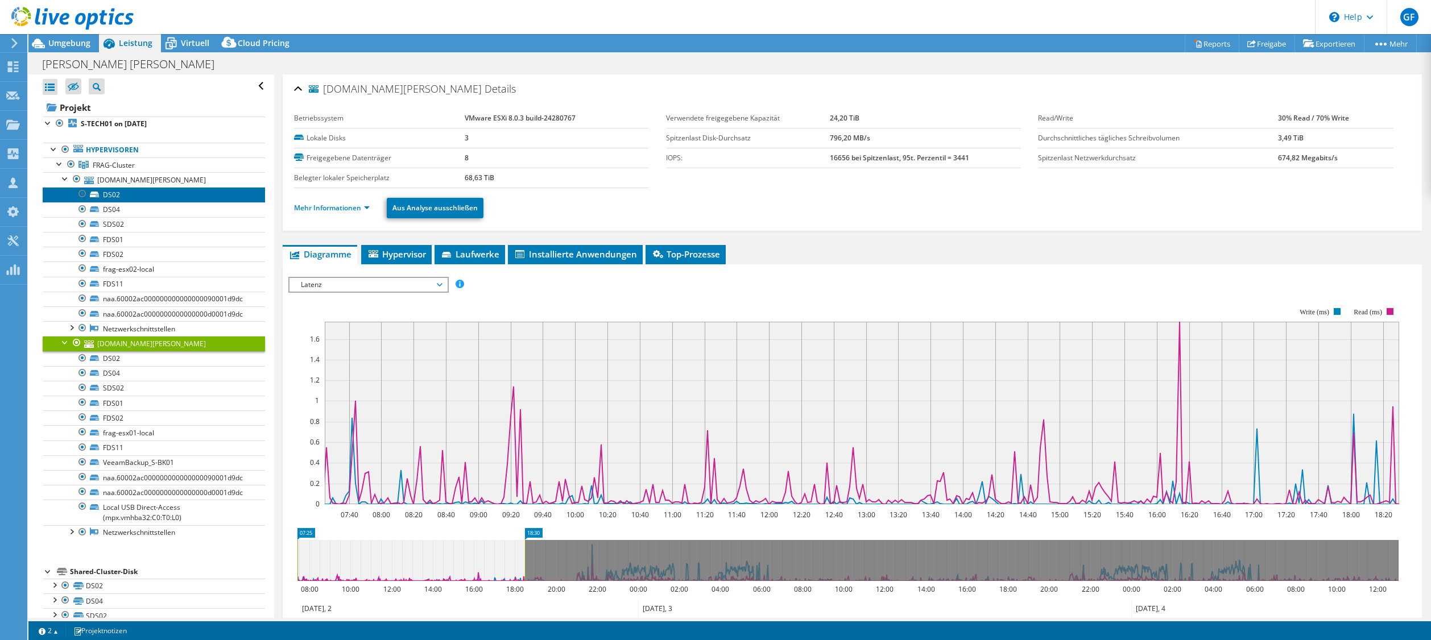
click at [126, 196] on link "DS02" at bounding box center [154, 194] width 222 height 15
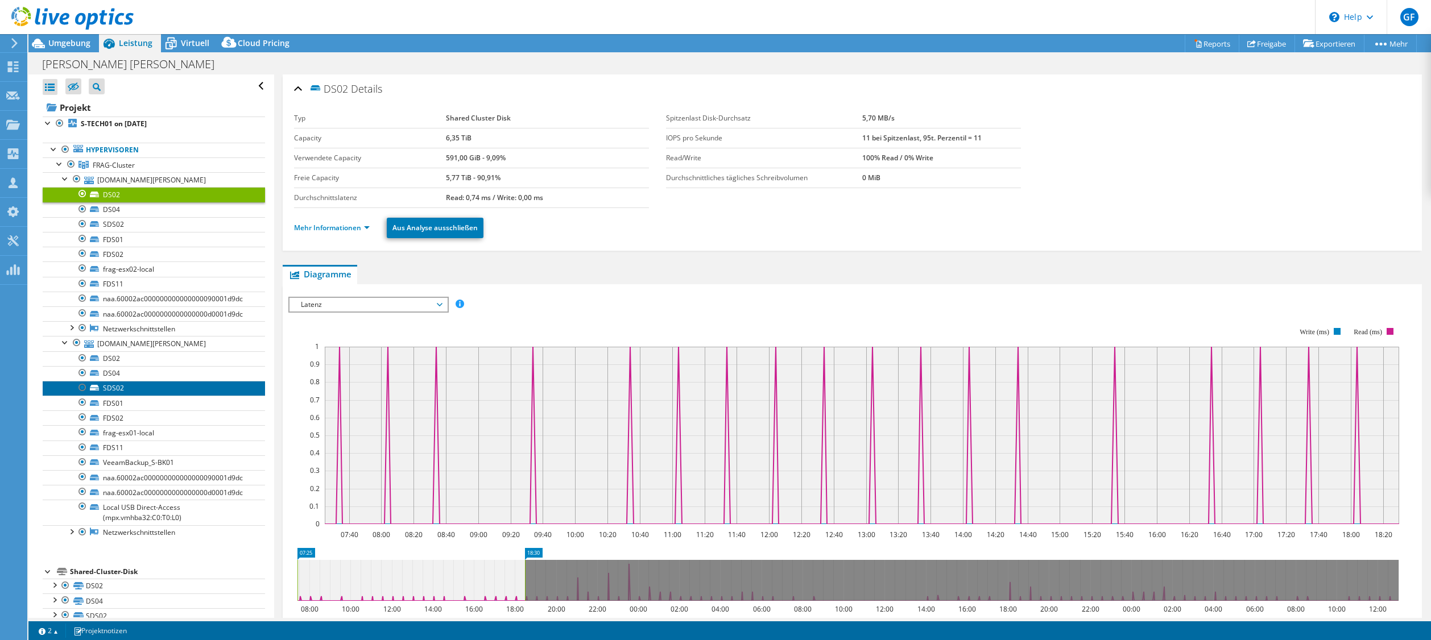
click at [114, 386] on link "SDS02" at bounding box center [154, 388] width 222 height 15
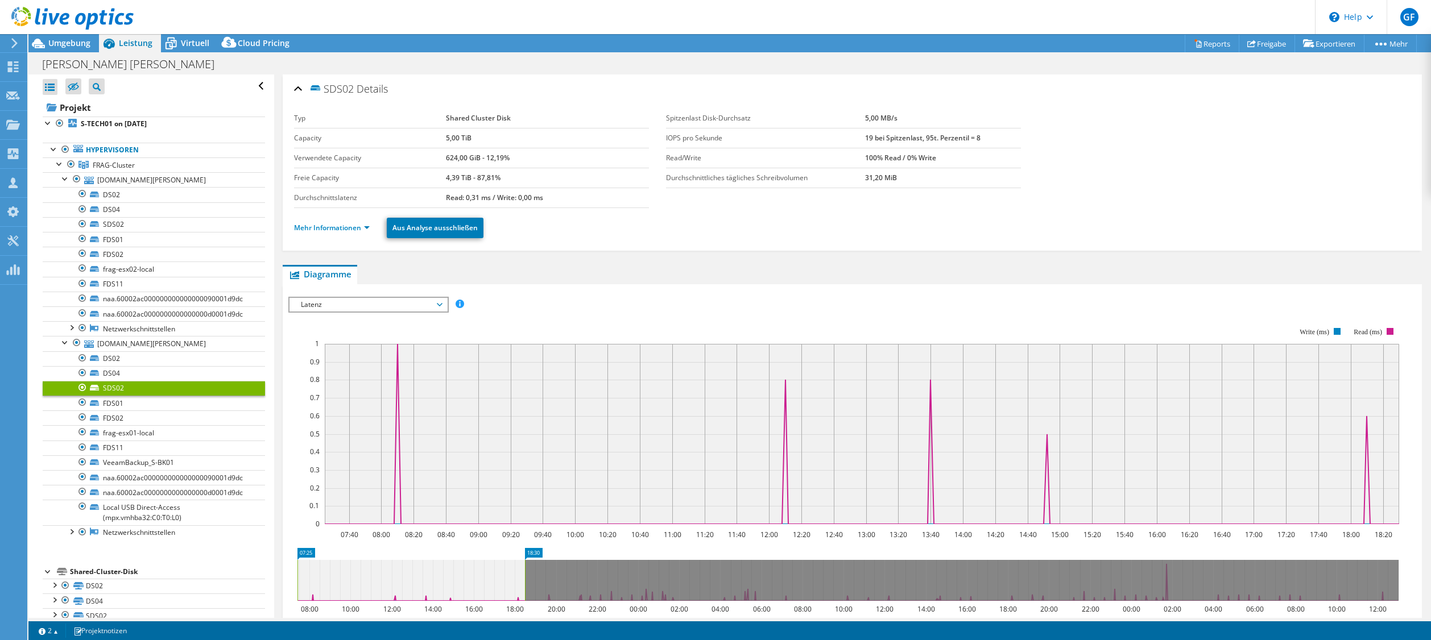
click at [440, 308] on span "Latenz" at bounding box center [368, 305] width 146 height 14
click at [328, 361] on li "Latenz" at bounding box center [368, 360] width 158 height 14
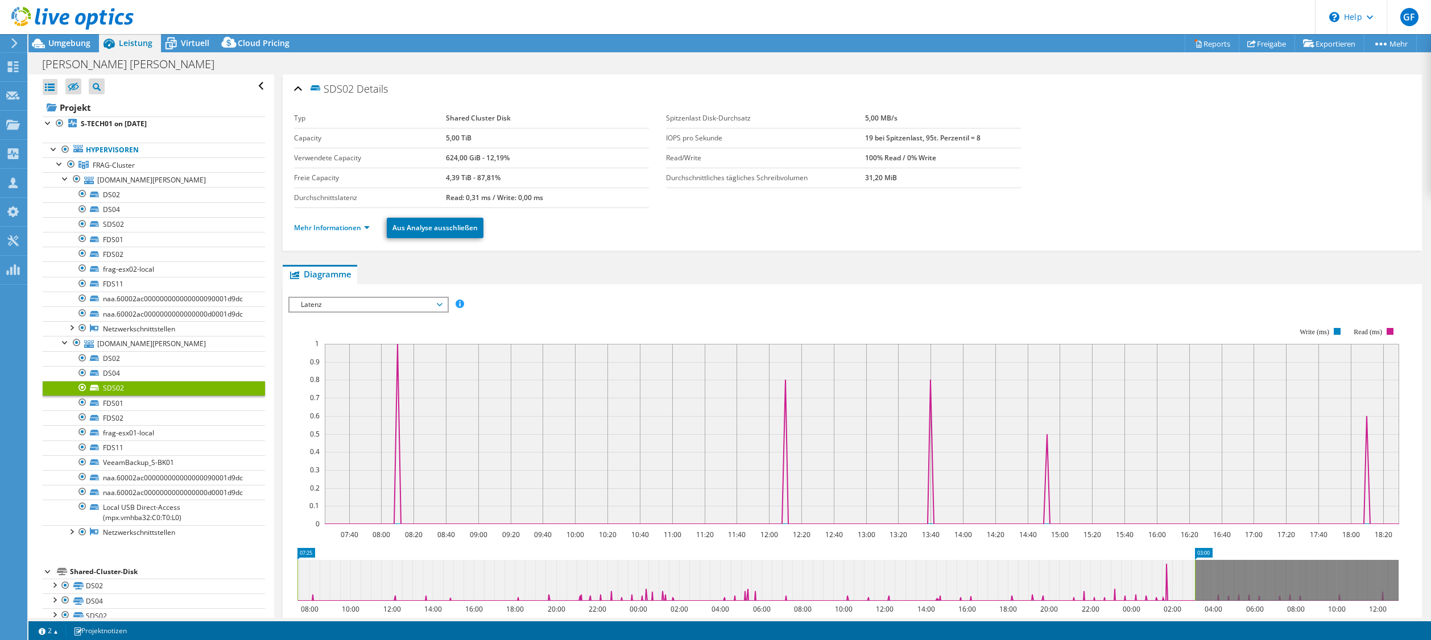
drag, startPoint x: 533, startPoint y: 552, endPoint x: 1203, endPoint y: 560, distance: 669.9
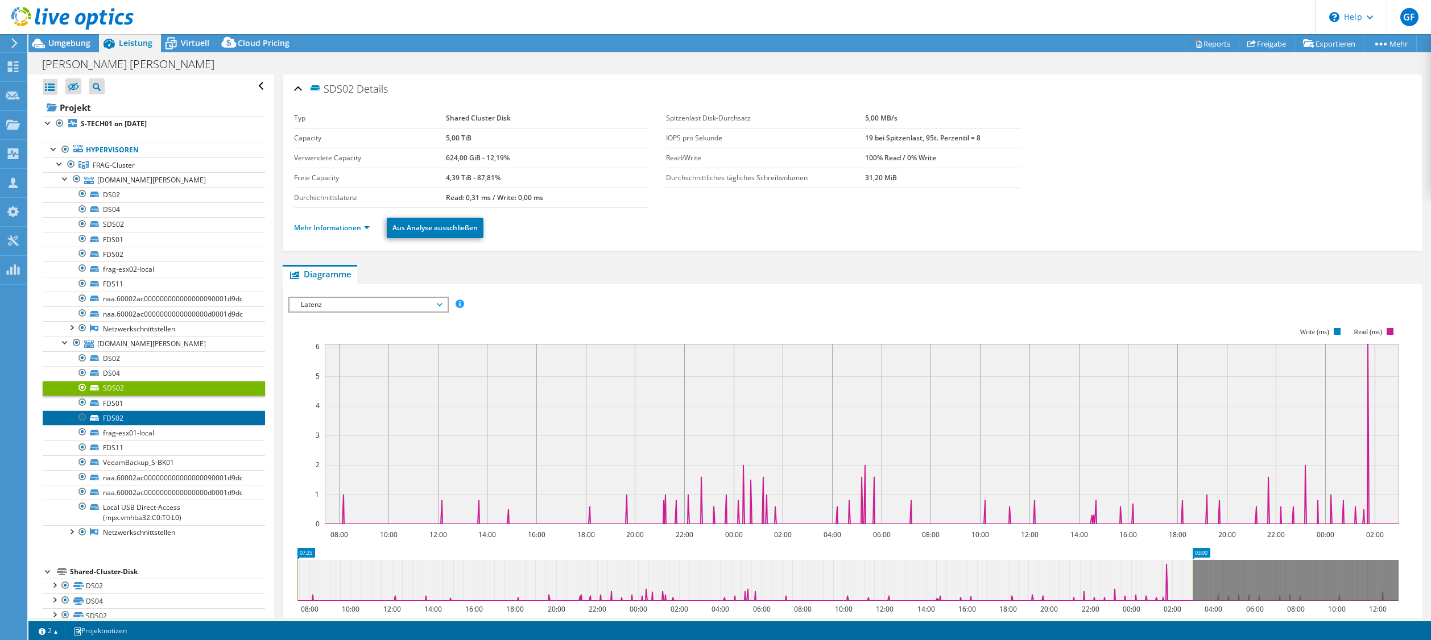
click at [119, 419] on link "FDS02" at bounding box center [154, 418] width 222 height 15
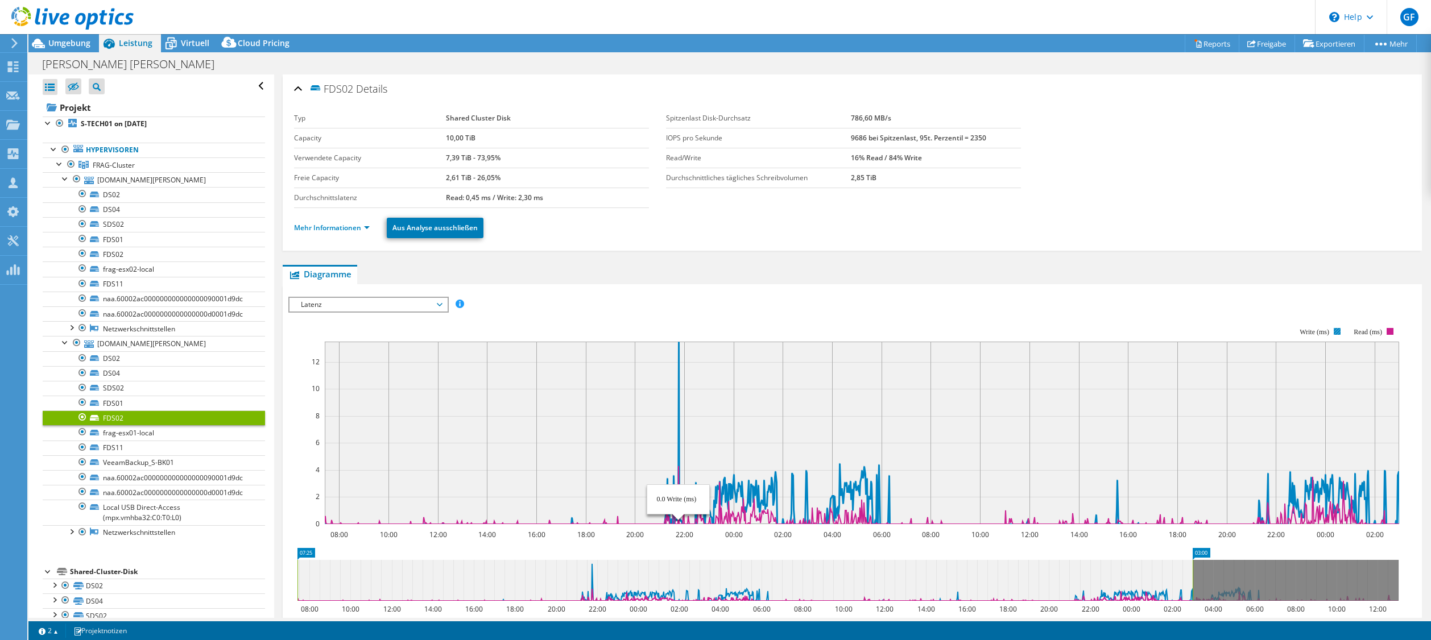
click at [678, 357] on icon at bounding box center [984, 433] width 1321 height 183
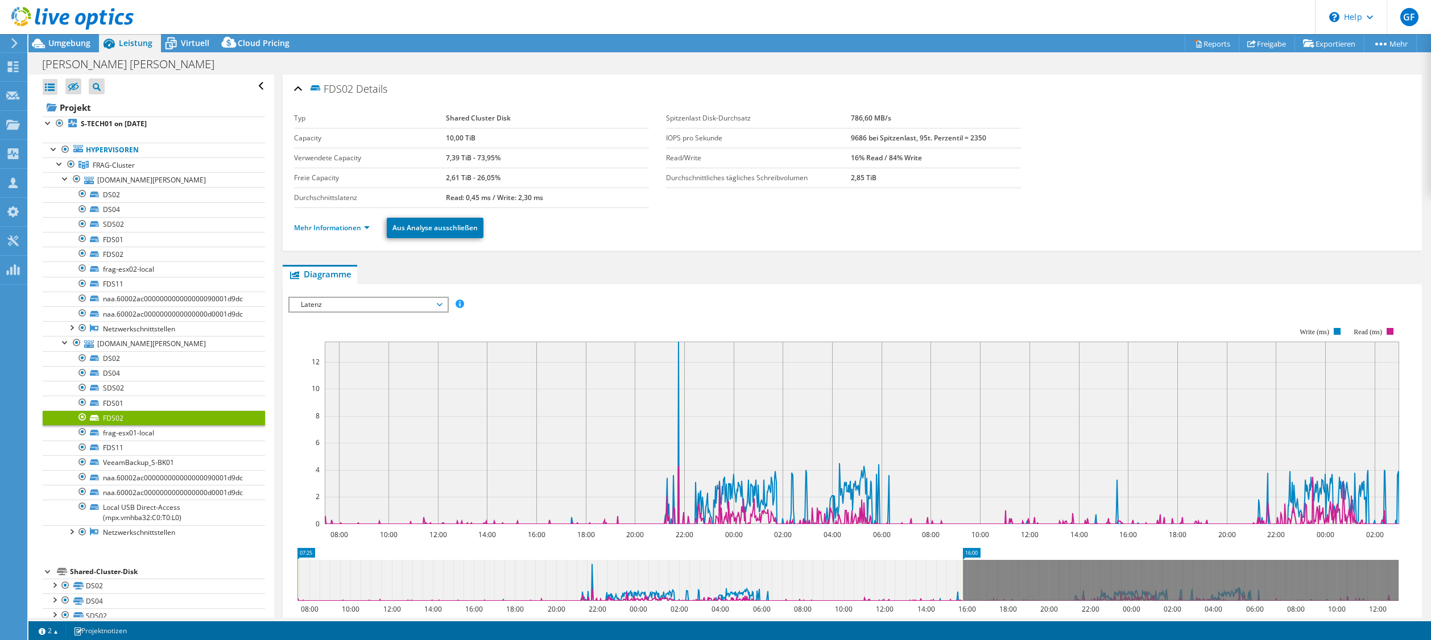
drag, startPoint x: 1198, startPoint y: 551, endPoint x: 968, endPoint y: 573, distance: 230.8
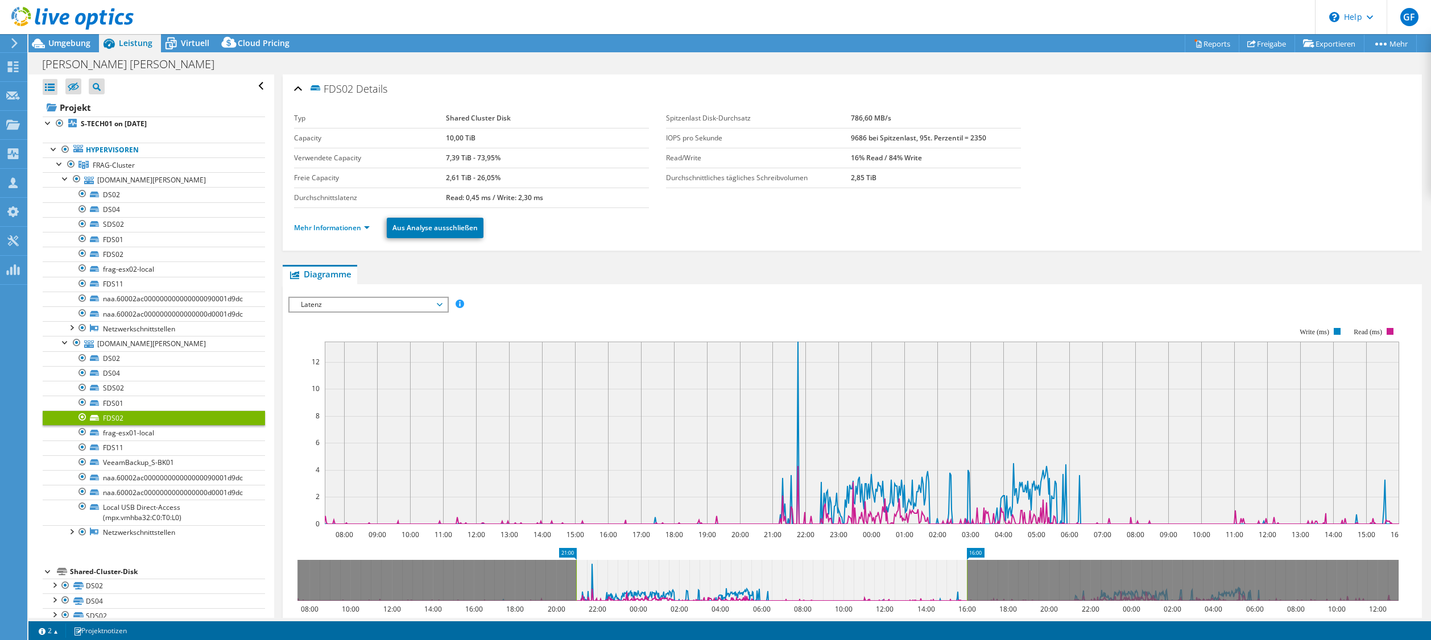
drag, startPoint x: 307, startPoint y: 554, endPoint x: 586, endPoint y: 550, distance: 279.2
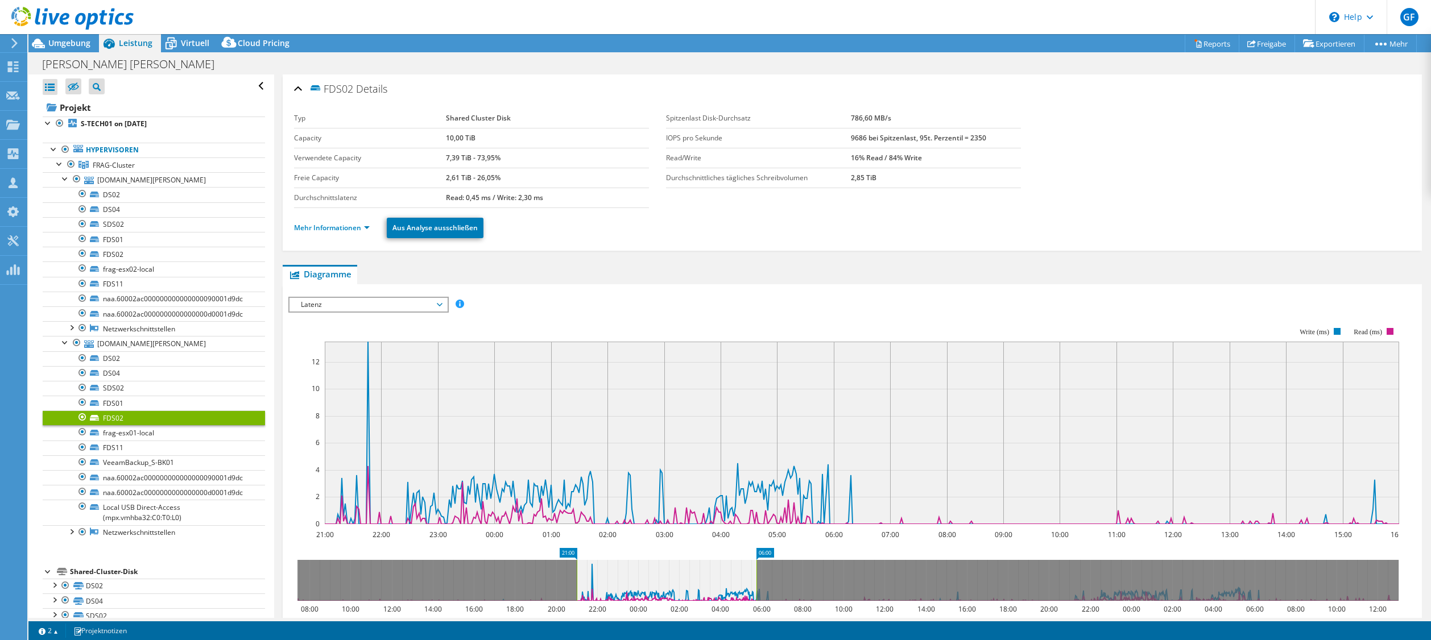
drag, startPoint x: 975, startPoint y: 553, endPoint x: 765, endPoint y: 561, distance: 210.6
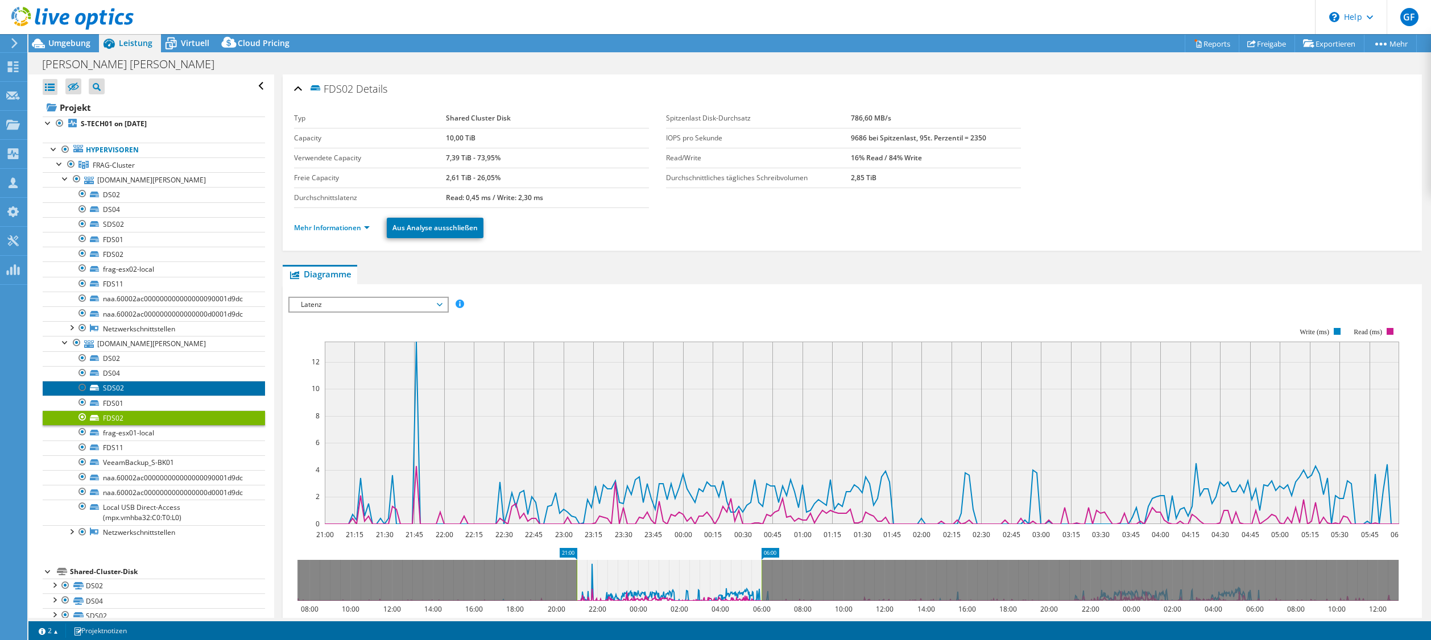
click at [116, 389] on link "SDS02" at bounding box center [154, 388] width 222 height 15
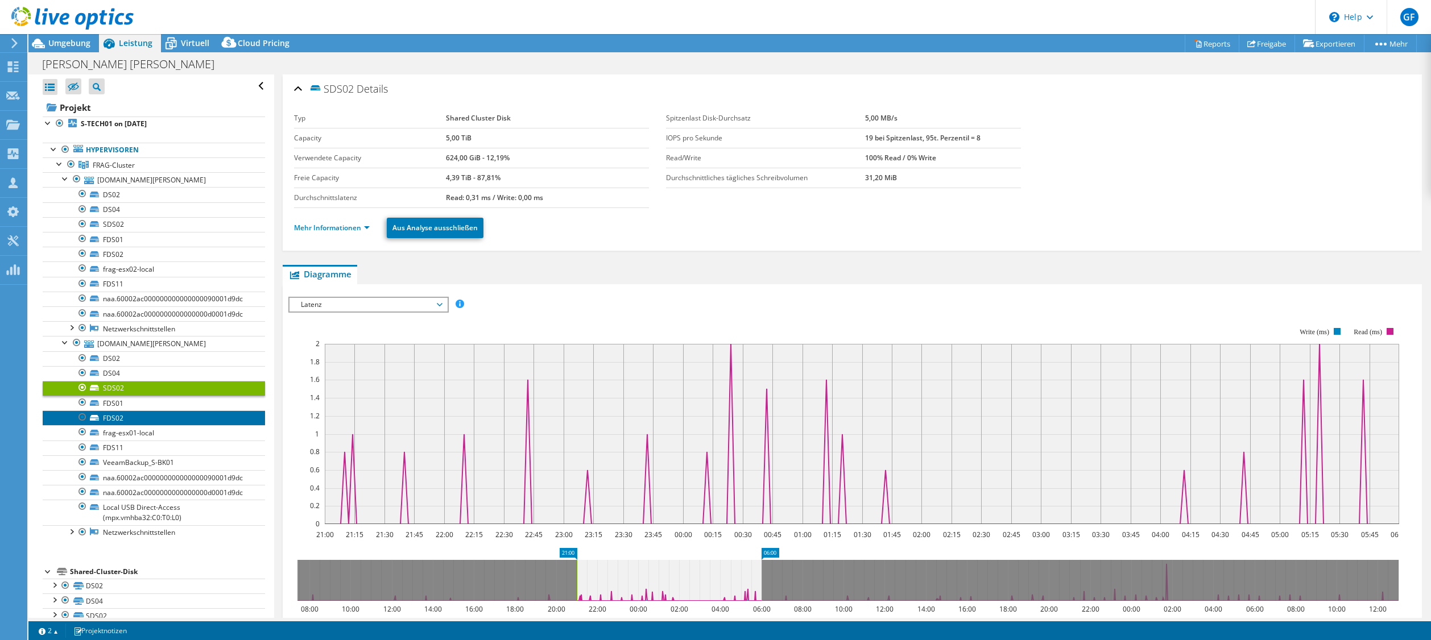
click at [117, 421] on link "FDS02" at bounding box center [154, 418] width 222 height 15
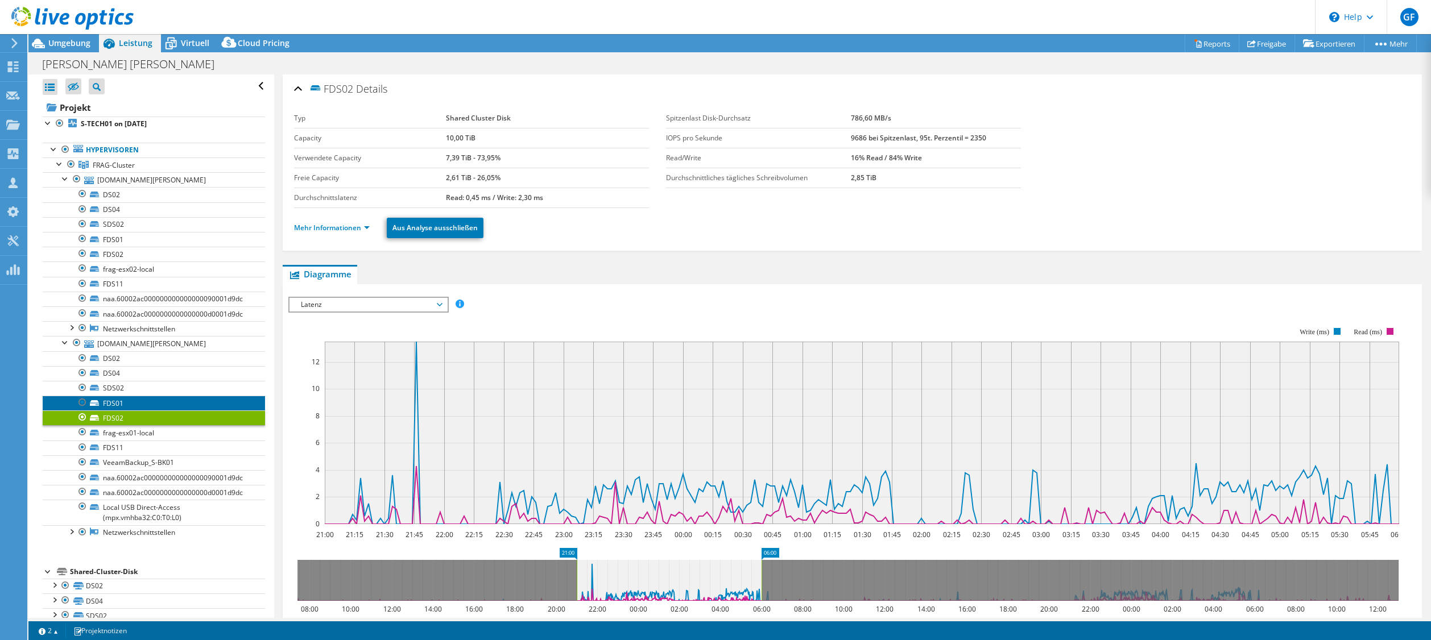
click at [121, 404] on link "FDS01" at bounding box center [154, 403] width 222 height 15
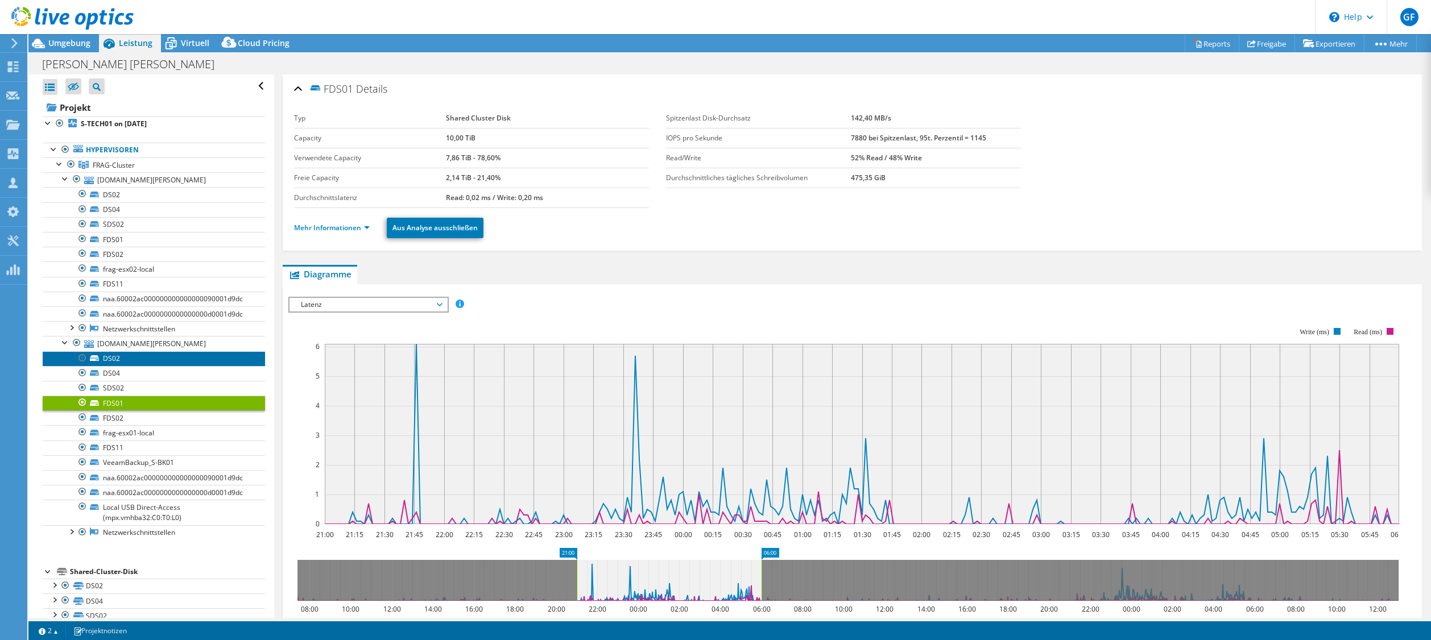
click at [113, 355] on link "DS02" at bounding box center [154, 358] width 222 height 15
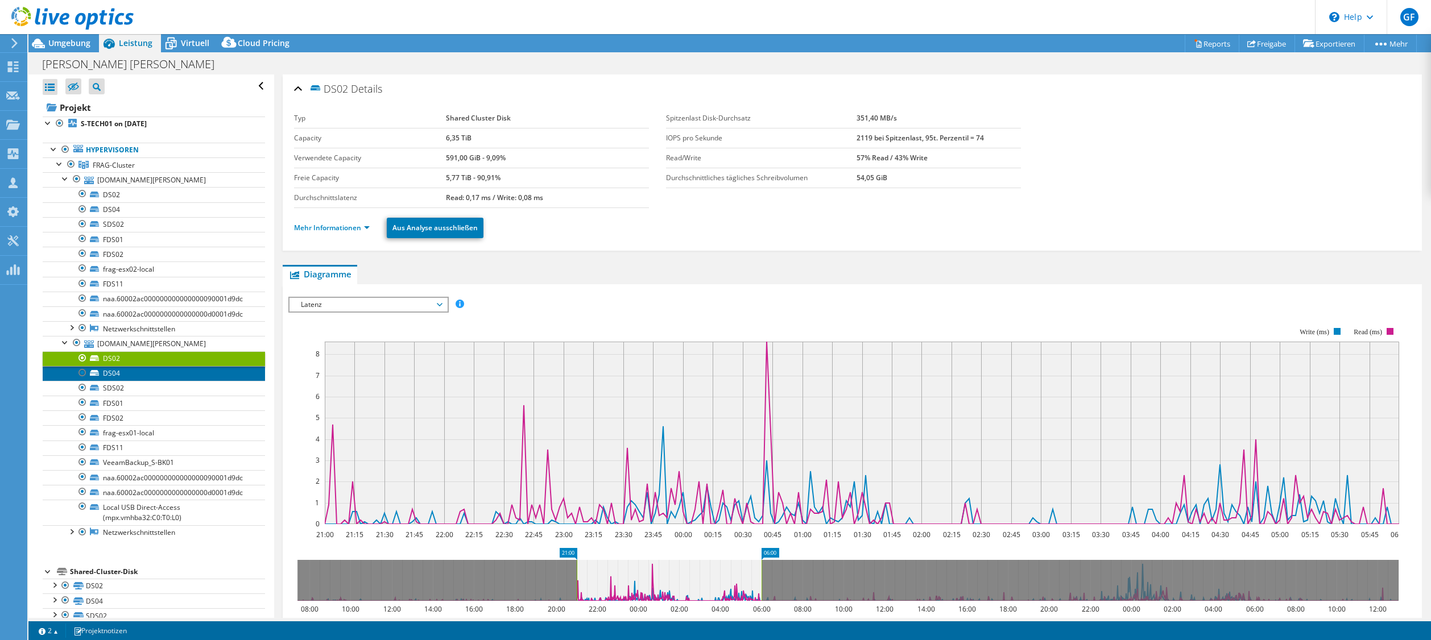
click at [113, 374] on link "DS04" at bounding box center [154, 373] width 222 height 15
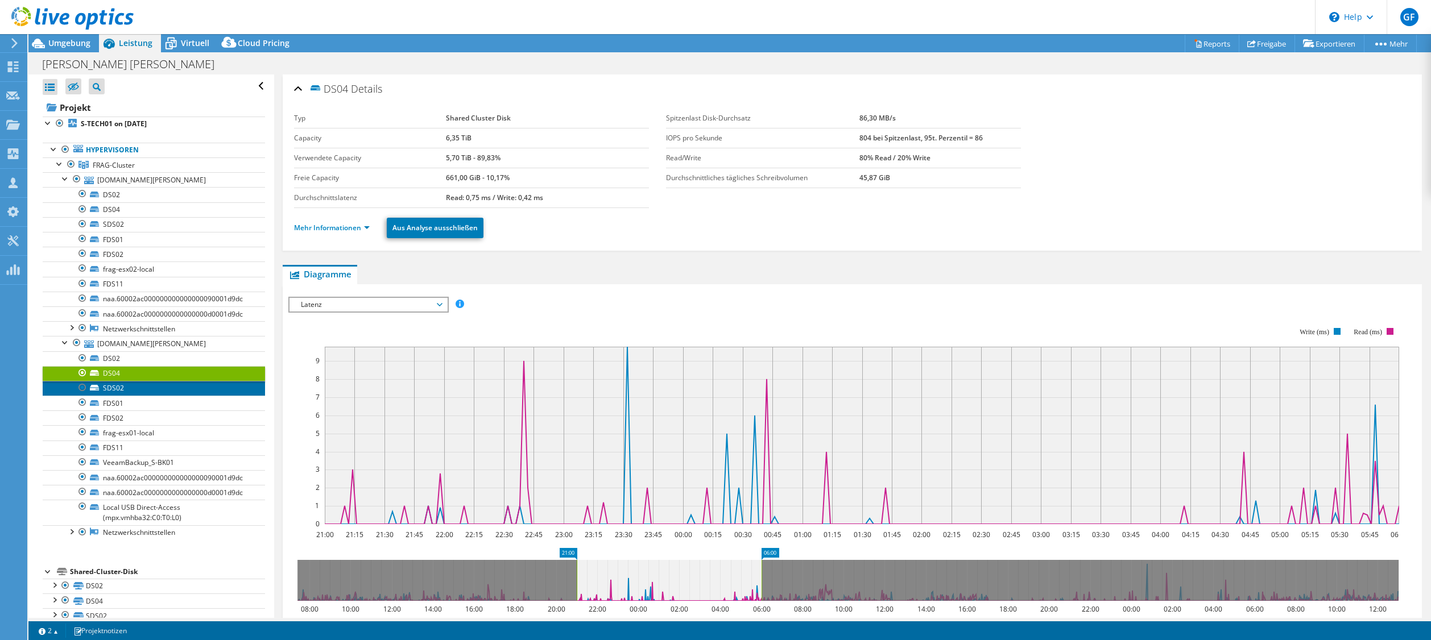
click at [122, 388] on link "SDS02" at bounding box center [154, 388] width 222 height 15
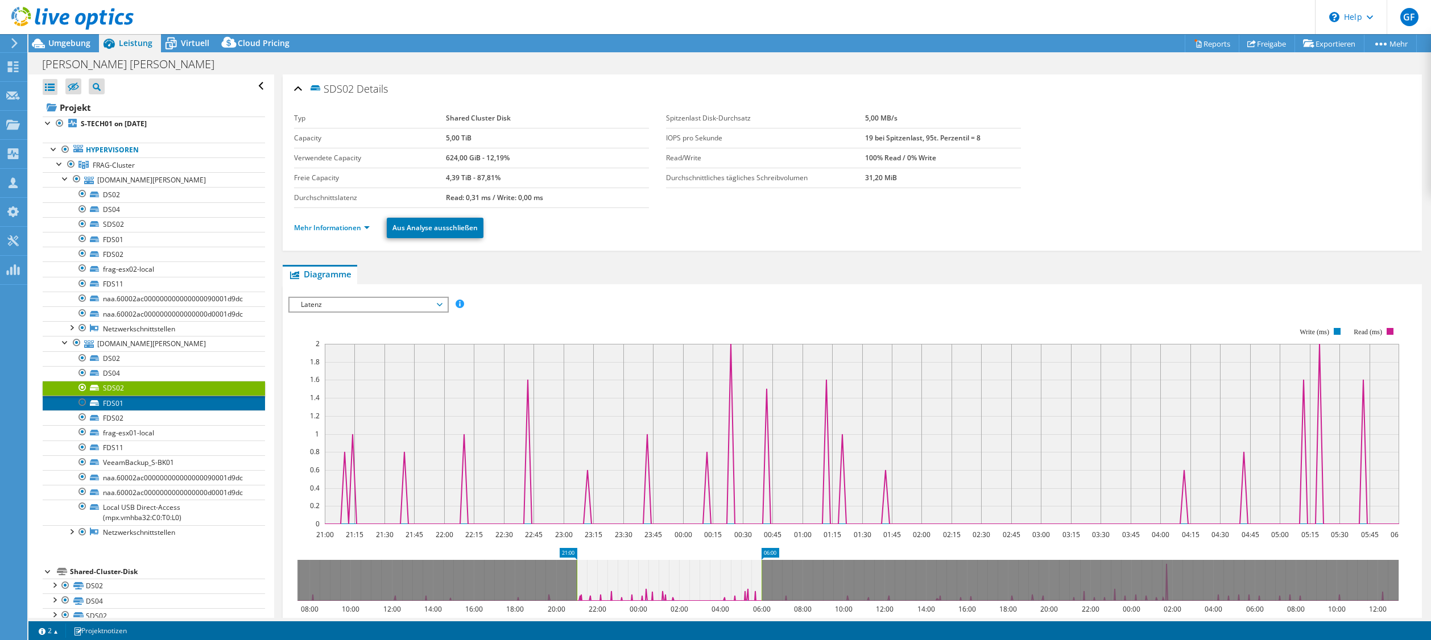
click at [118, 406] on link "FDS01" at bounding box center [154, 403] width 222 height 15
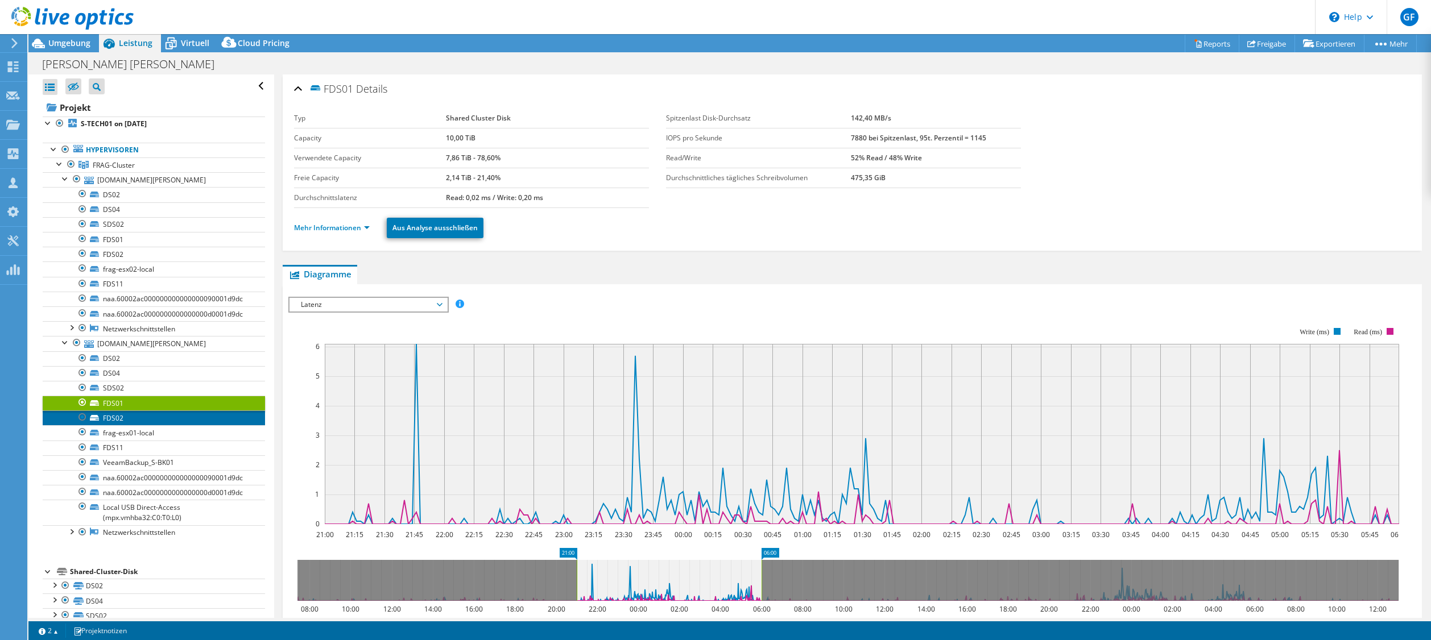
click at [118, 422] on link "FDS02" at bounding box center [154, 418] width 222 height 15
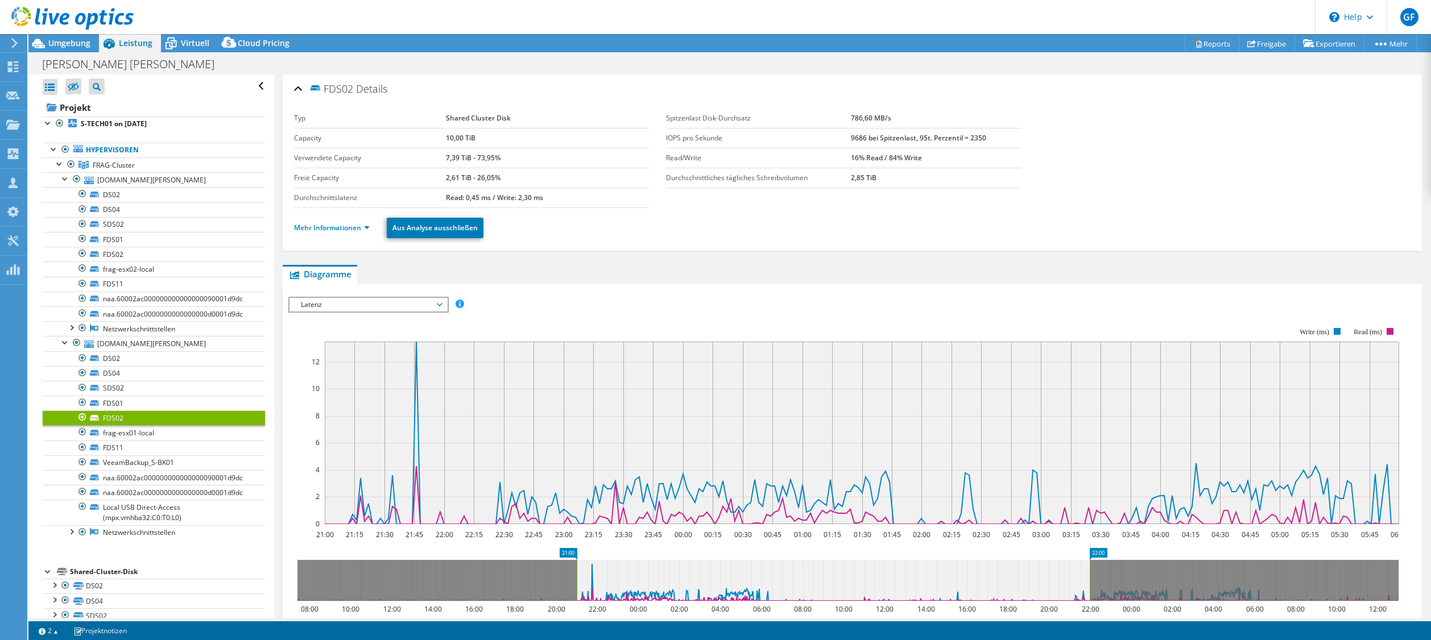
drag, startPoint x: 769, startPoint y: 554, endPoint x: 1098, endPoint y: 564, distance: 328.3
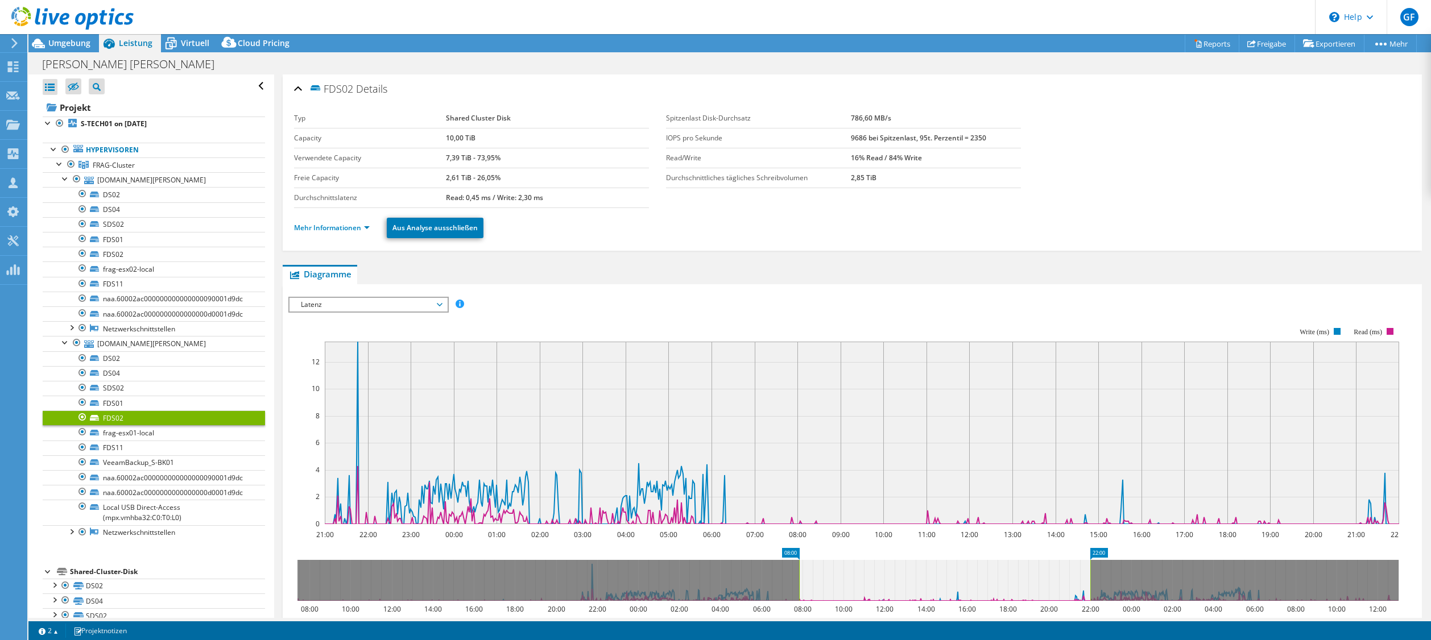
drag, startPoint x: 570, startPoint y: 553, endPoint x: 792, endPoint y: 555, distance: 222.4
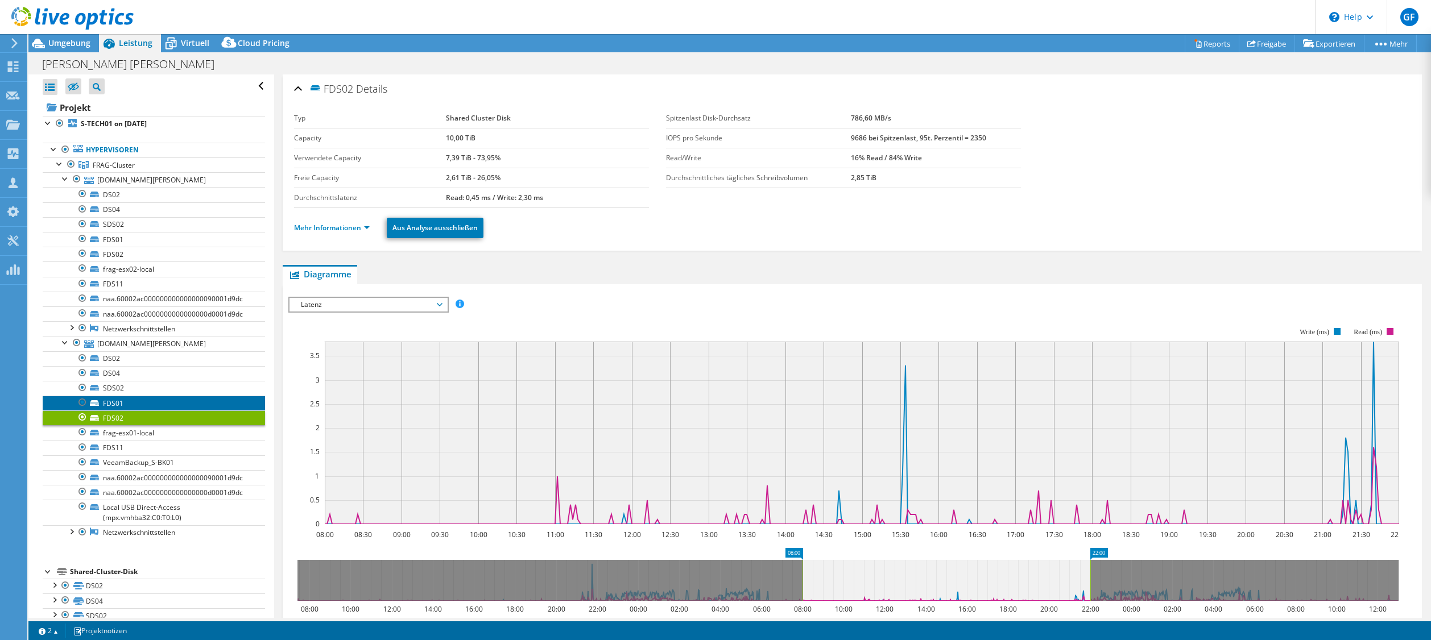
click at [107, 401] on link "FDS01" at bounding box center [154, 403] width 222 height 15
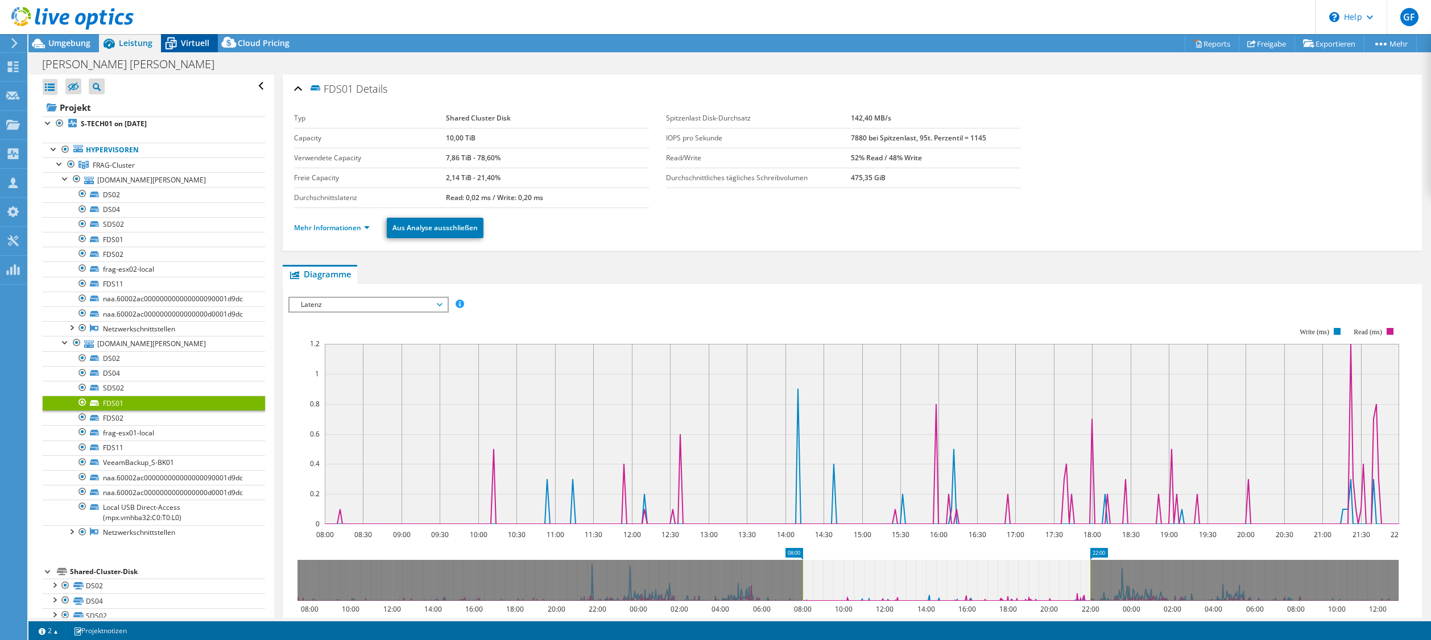
click at [193, 43] on span "Virtuell" at bounding box center [195, 43] width 28 height 11
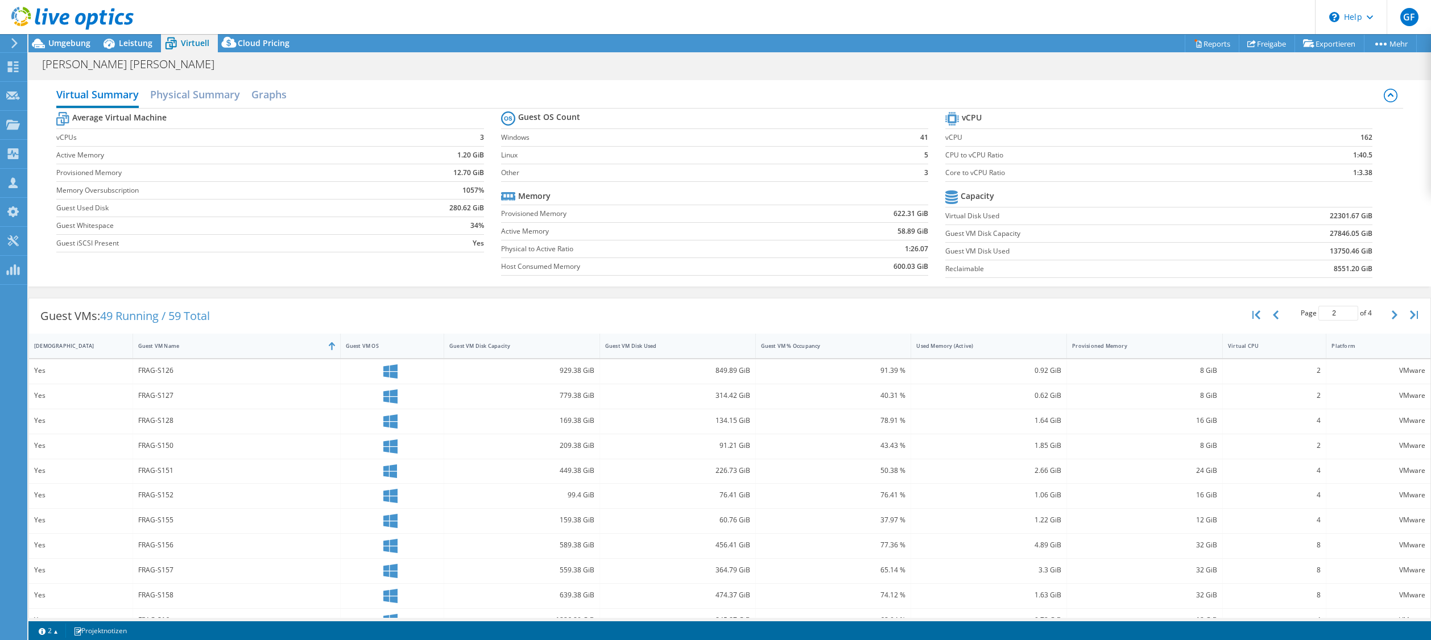
click at [164, 495] on div "FRAG-S152" at bounding box center [236, 495] width 197 height 13
drag, startPoint x: 158, startPoint y: 496, endPoint x: 37, endPoint y: 498, distance: 120.6
drag, startPoint x: 37, startPoint y: 498, endPoint x: 515, endPoint y: 489, distance: 478.3
click at [515, 489] on div "99.4 GiB" at bounding box center [521, 495] width 145 height 13
drag, startPoint x: 1351, startPoint y: 175, endPoint x: 1367, endPoint y: 174, distance: 15.4
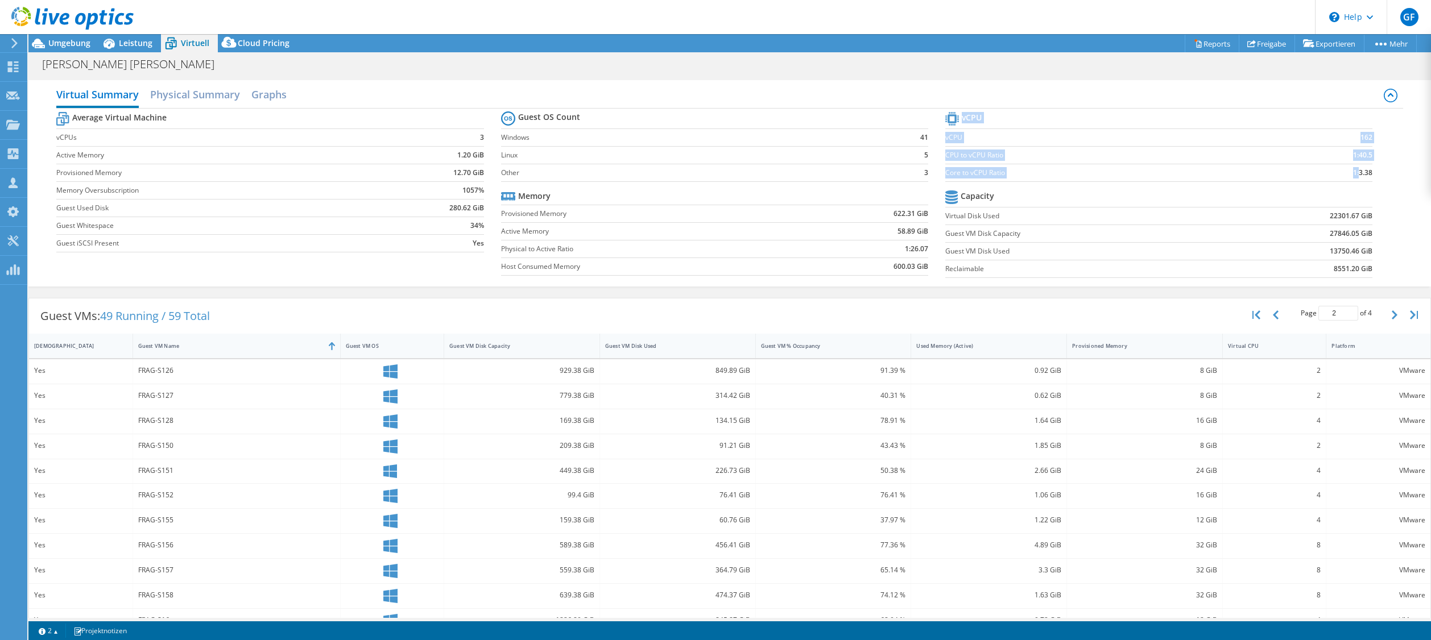
click at [1367, 174] on section "vCPU vCPU 162 CPU to vCPU Ratio 1:40.5 Core to vCPU Ratio 1:3.38 Capacity Virtu…" at bounding box center [1167, 196] width 444 height 175
click at [1086, 194] on tr "Capacity" at bounding box center [1158, 198] width 427 height 20
drag, startPoint x: 1345, startPoint y: 174, endPoint x: 1368, endPoint y: 175, distance: 23.3
click at [1368, 175] on section "vCPU vCPU 162 CPU to vCPU Ratio 1:40.5 Core to vCPU Ratio 1:3.38 Capacity Virtu…" at bounding box center [1167, 196] width 444 height 175
click at [138, 43] on span "Leistung" at bounding box center [136, 43] width 34 height 11
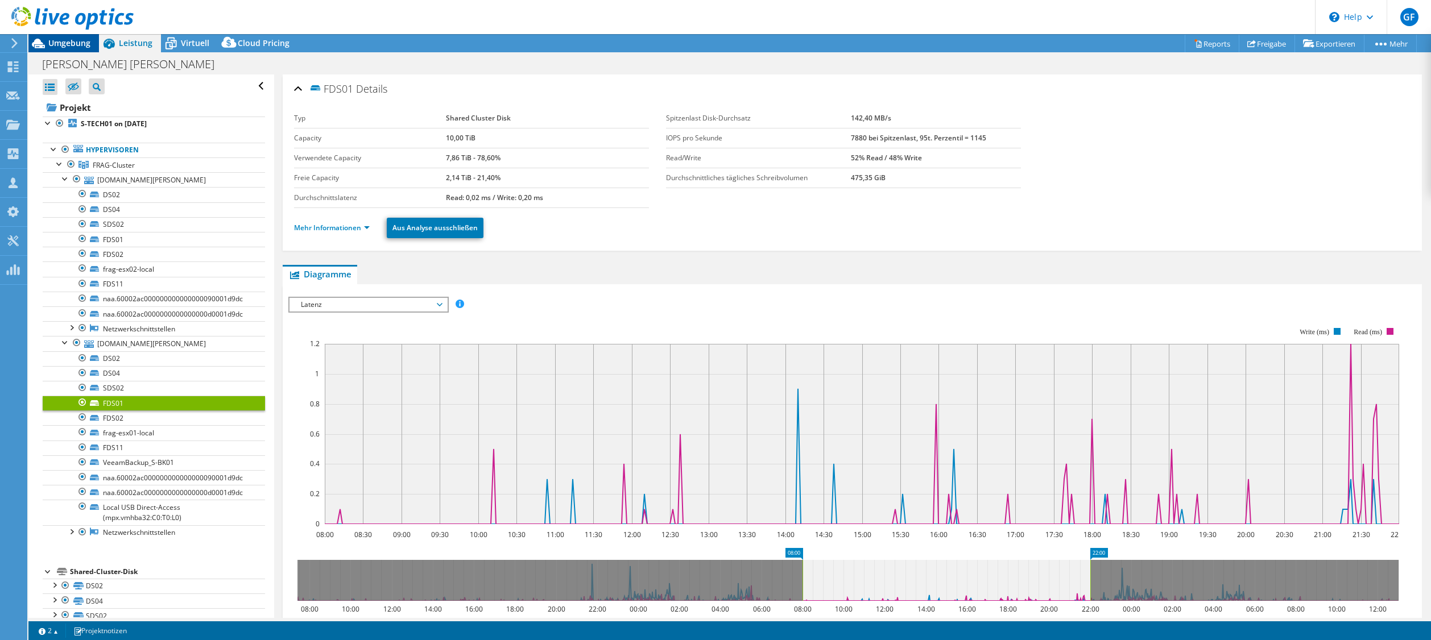
click at [67, 47] on span "Umgebung" at bounding box center [69, 43] width 42 height 11
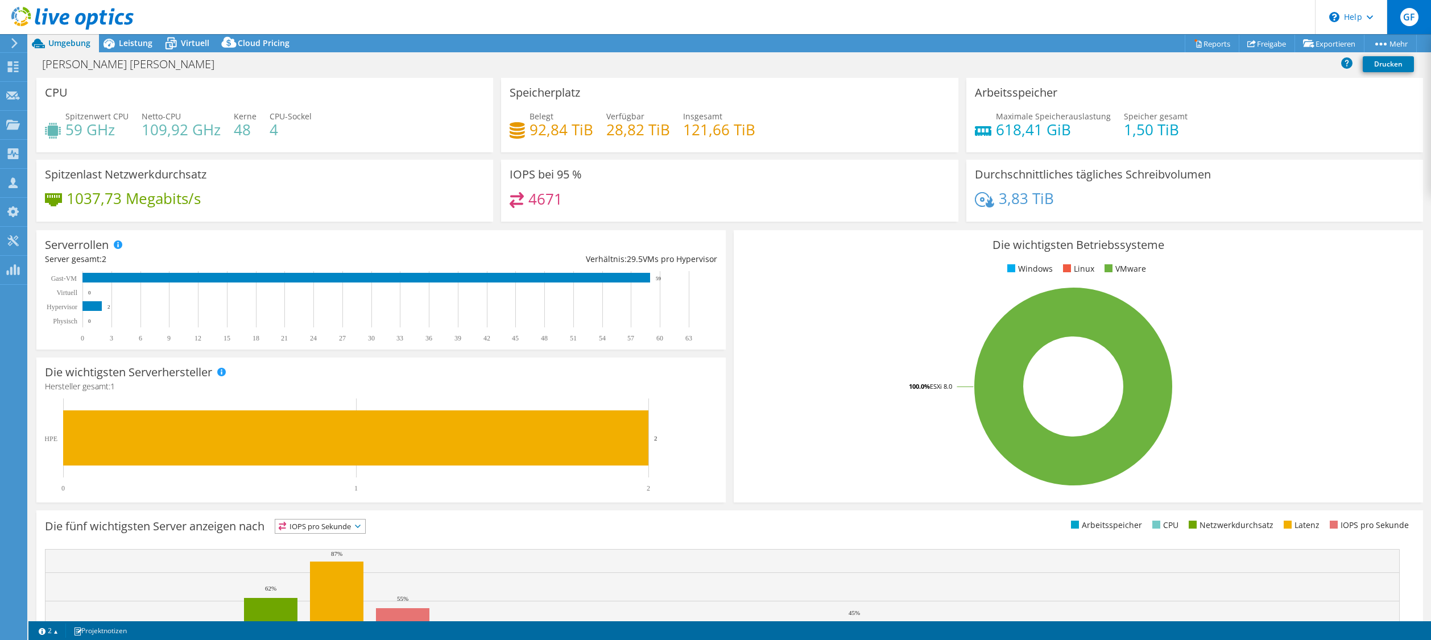
click at [1411, 15] on span "GF" at bounding box center [1409, 17] width 18 height 18
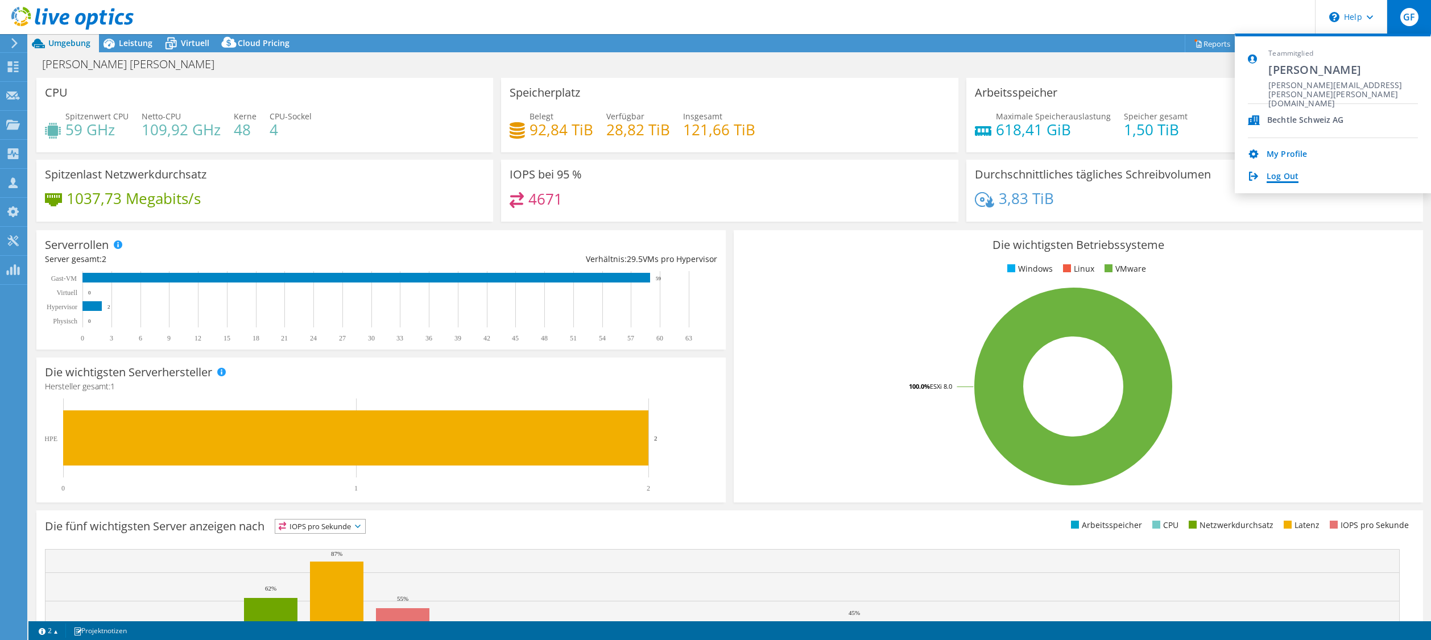
click at [1287, 175] on link "Log Out" at bounding box center [1282, 177] width 32 height 11
